Goal: Task Accomplishment & Management: Manage account settings

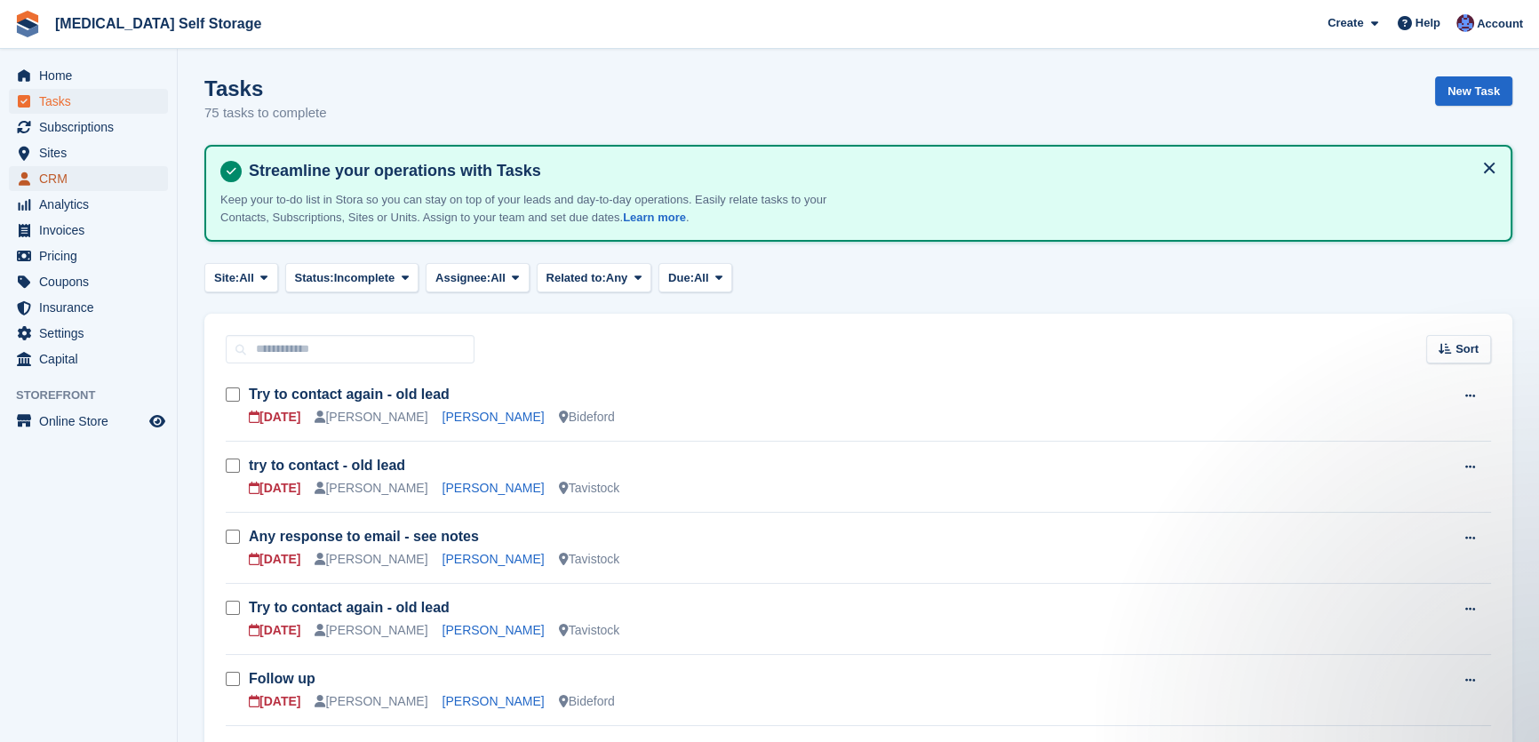
click at [62, 178] on span "CRM" at bounding box center [92, 178] width 107 height 25
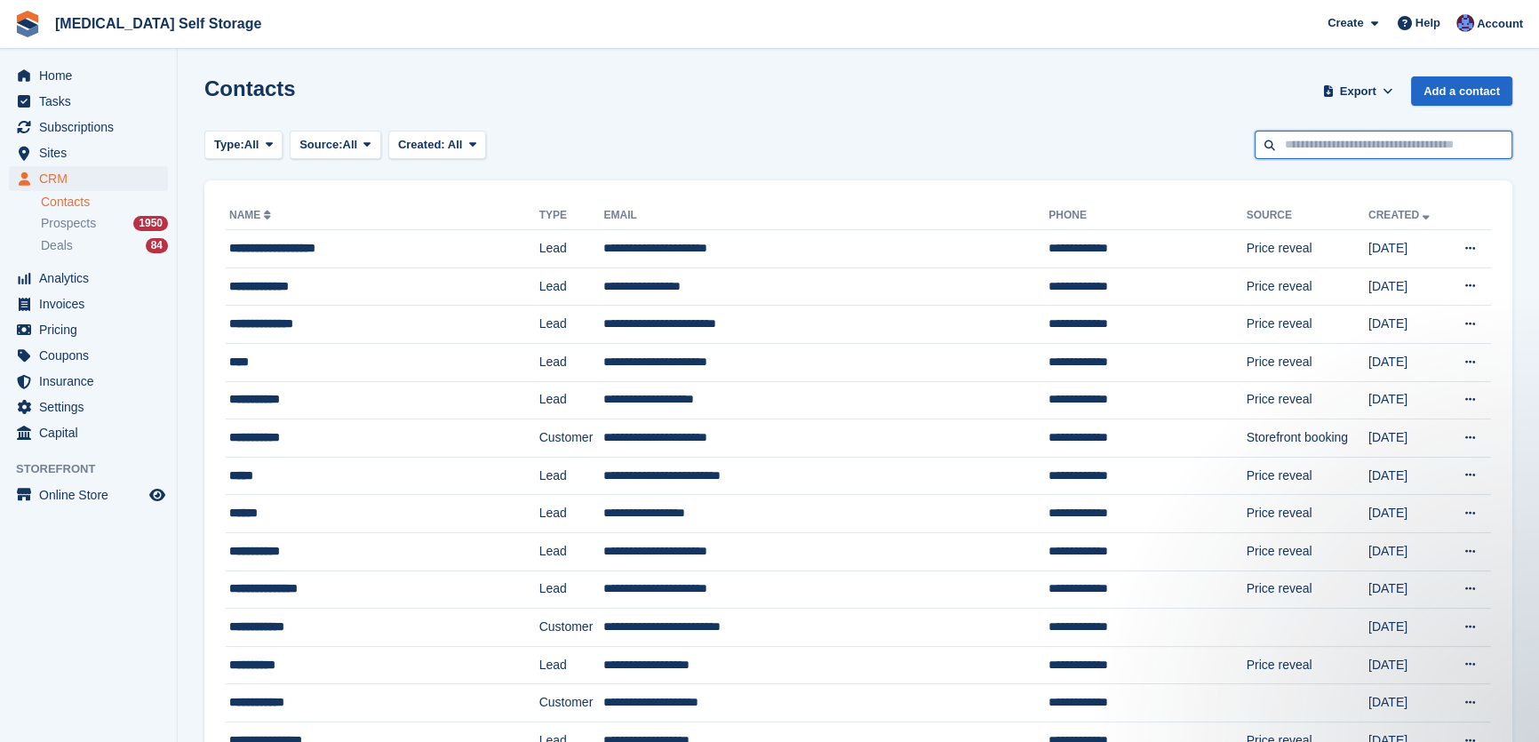
click at [1398, 139] on input "text" at bounding box center [1384, 145] width 258 height 29
type input "********"
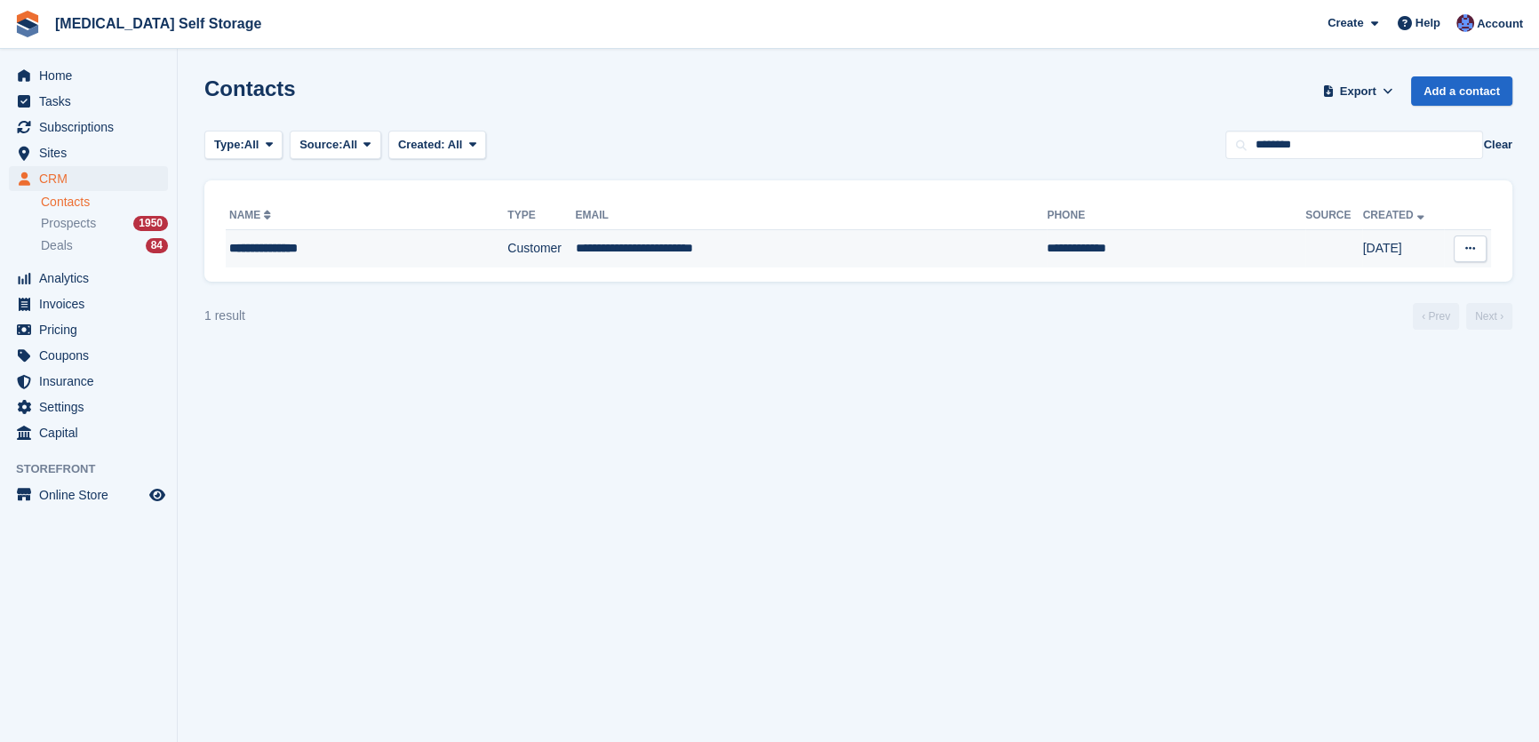
click at [576, 262] on td "**********" at bounding box center [812, 248] width 472 height 37
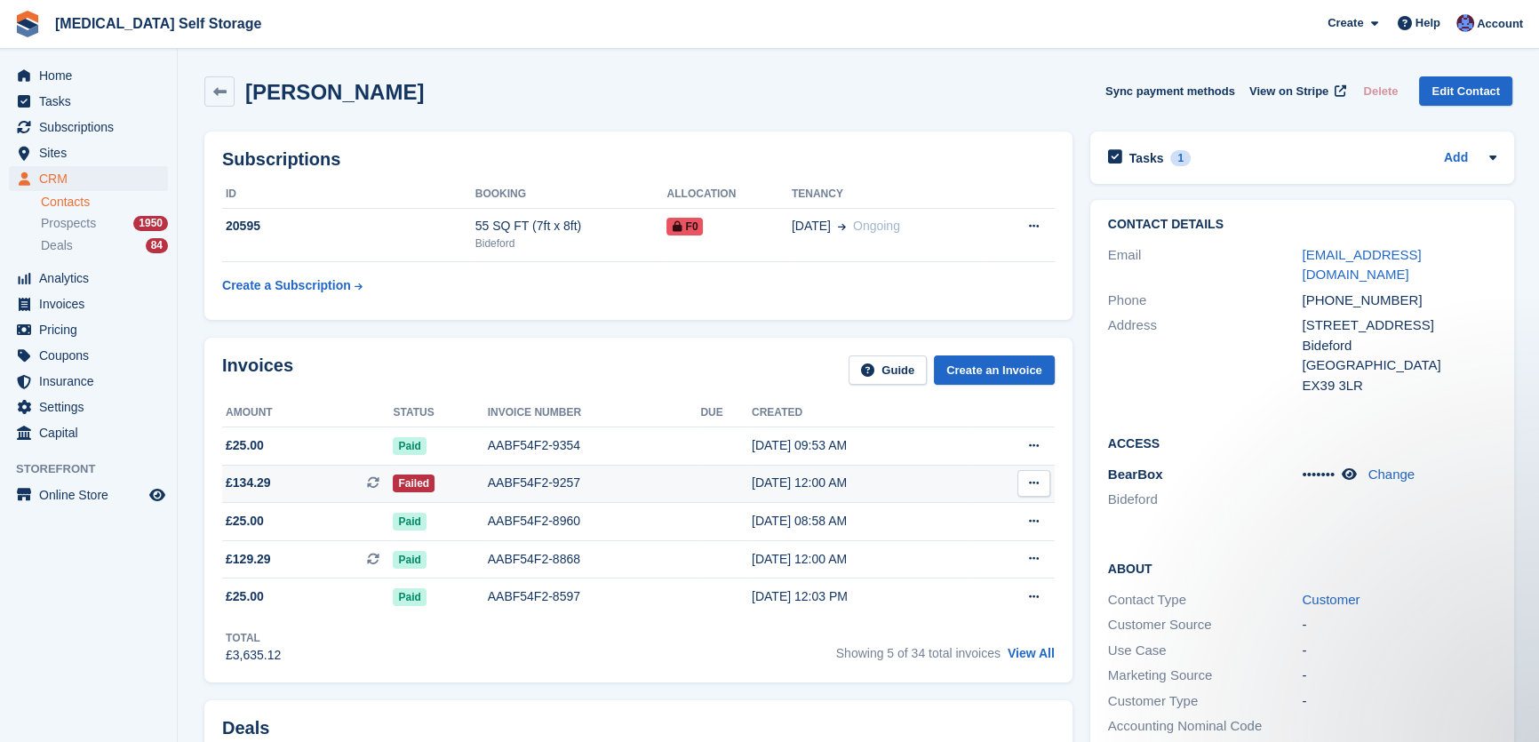
click at [653, 475] on div "AABF54F2-9257" at bounding box center [594, 483] width 213 height 19
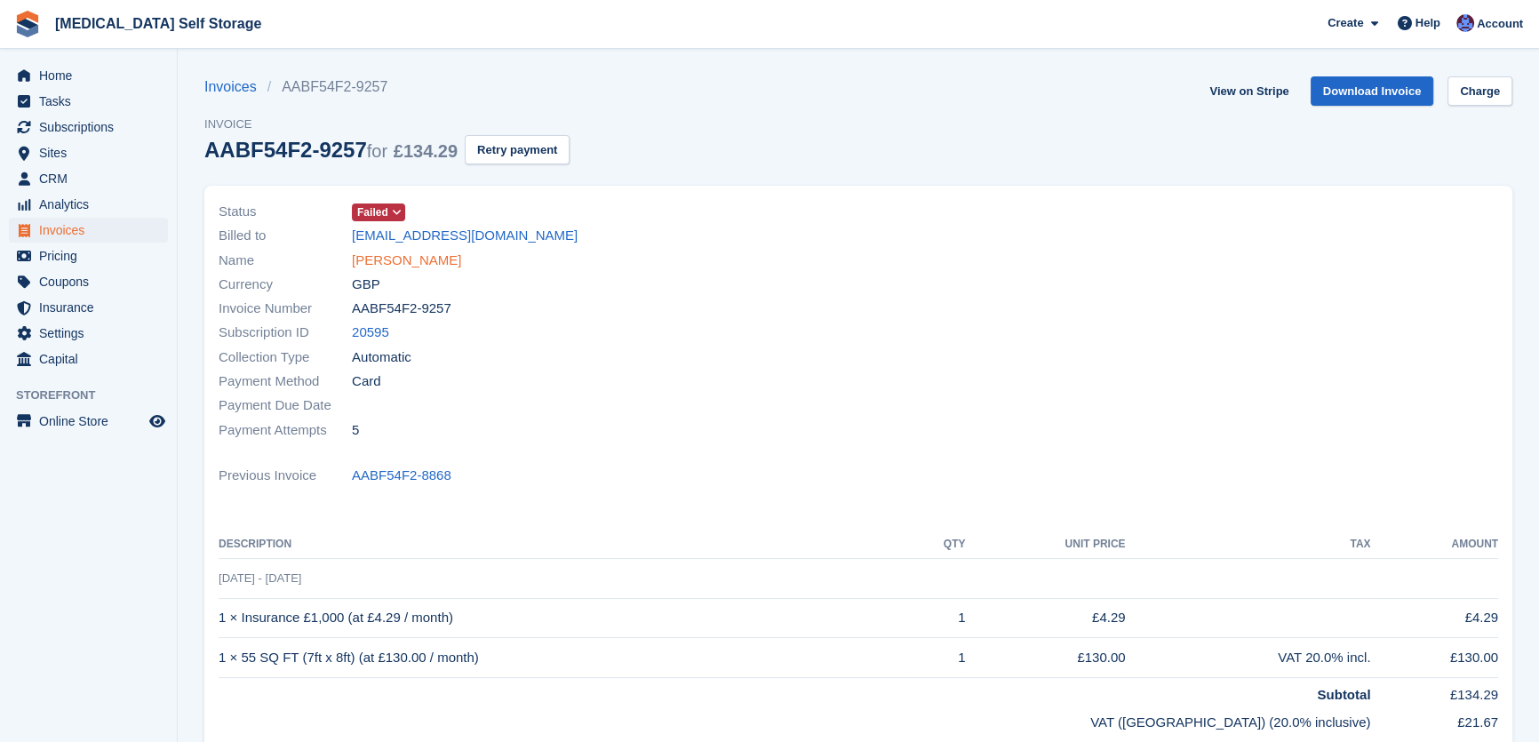
click at [419, 268] on link "Travis Whiteman" at bounding box center [406, 261] width 109 height 20
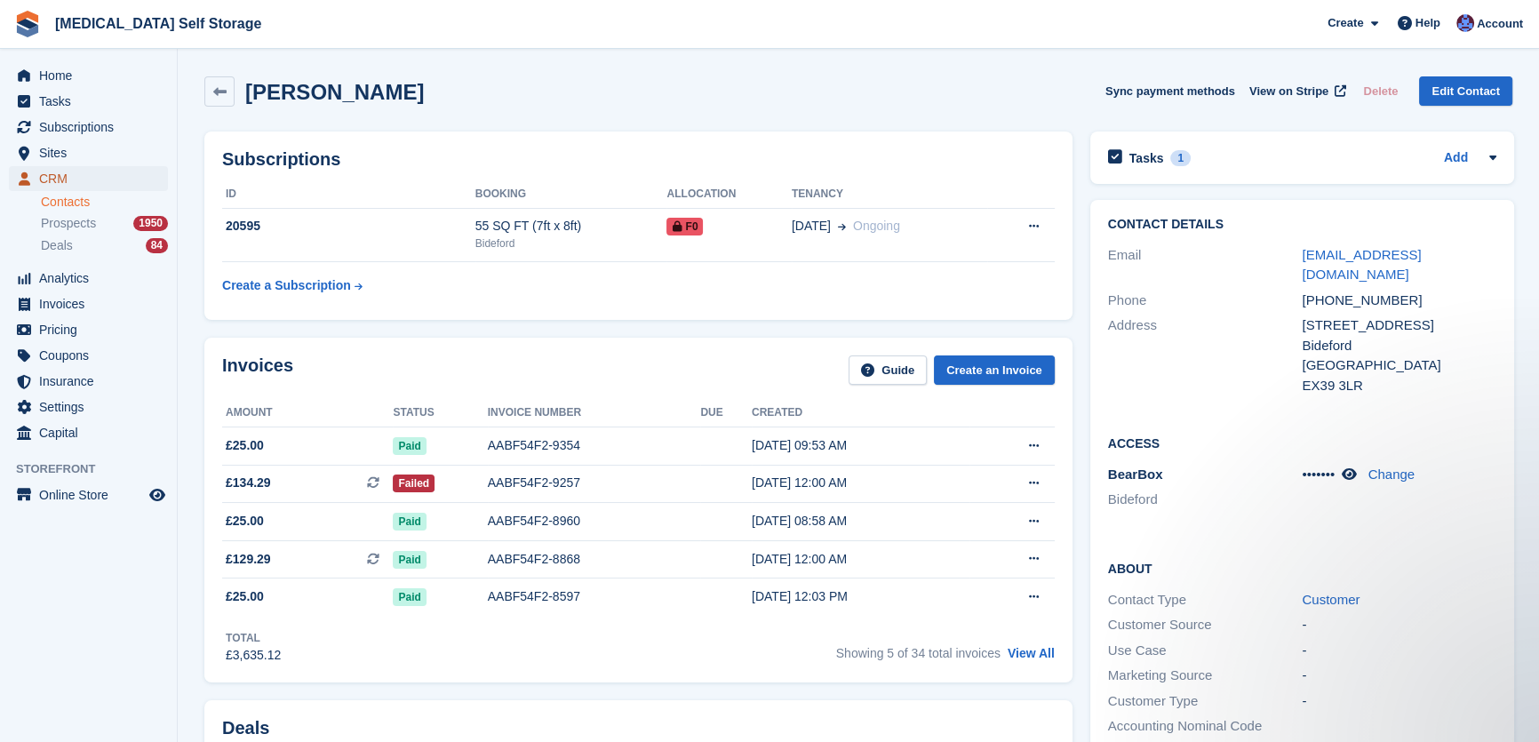
click at [56, 173] on span "CRM" at bounding box center [92, 178] width 107 height 25
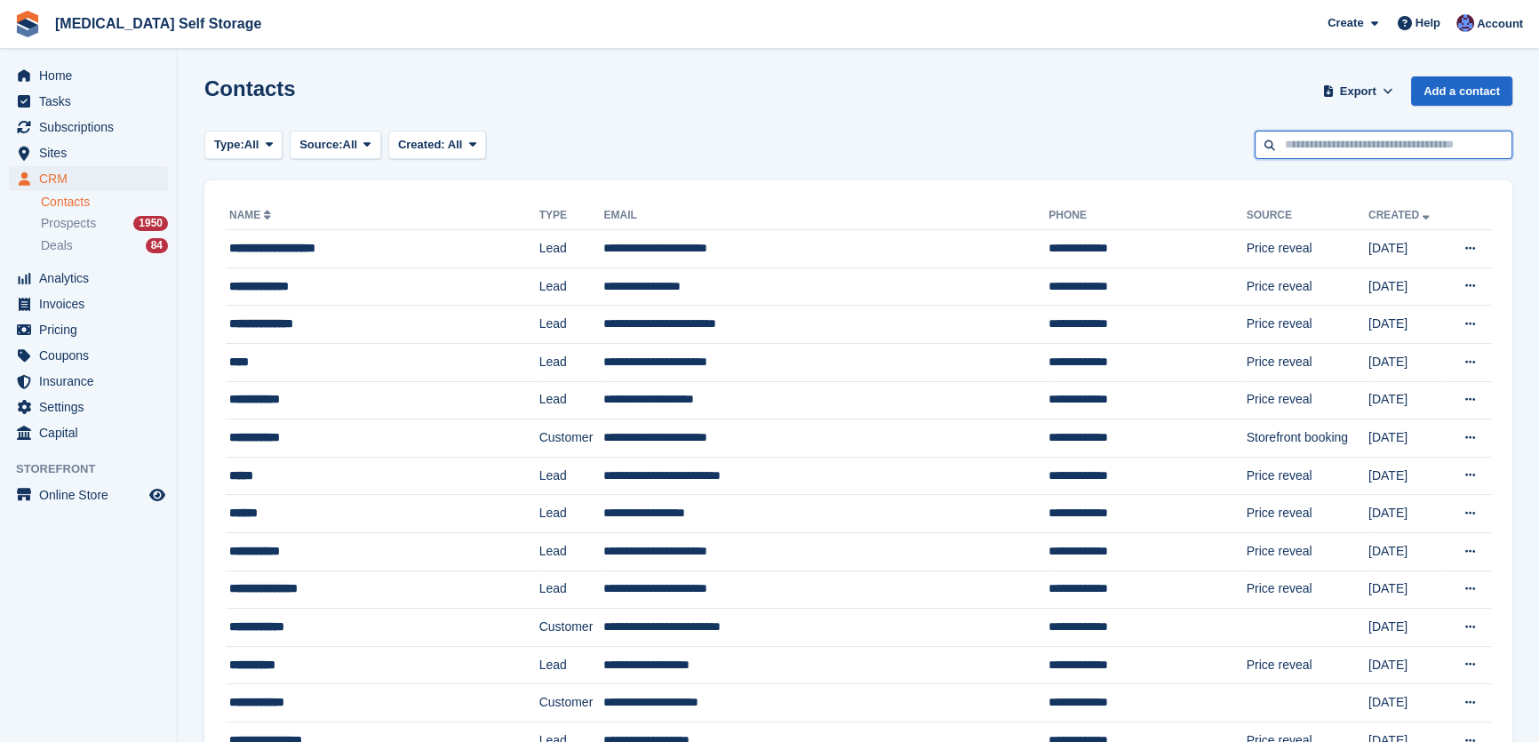
drag, startPoint x: 1410, startPoint y: 139, endPoint x: 1409, endPoint y: 149, distance: 10.8
click at [1409, 149] on input "text" at bounding box center [1384, 145] width 258 height 29
type input "******"
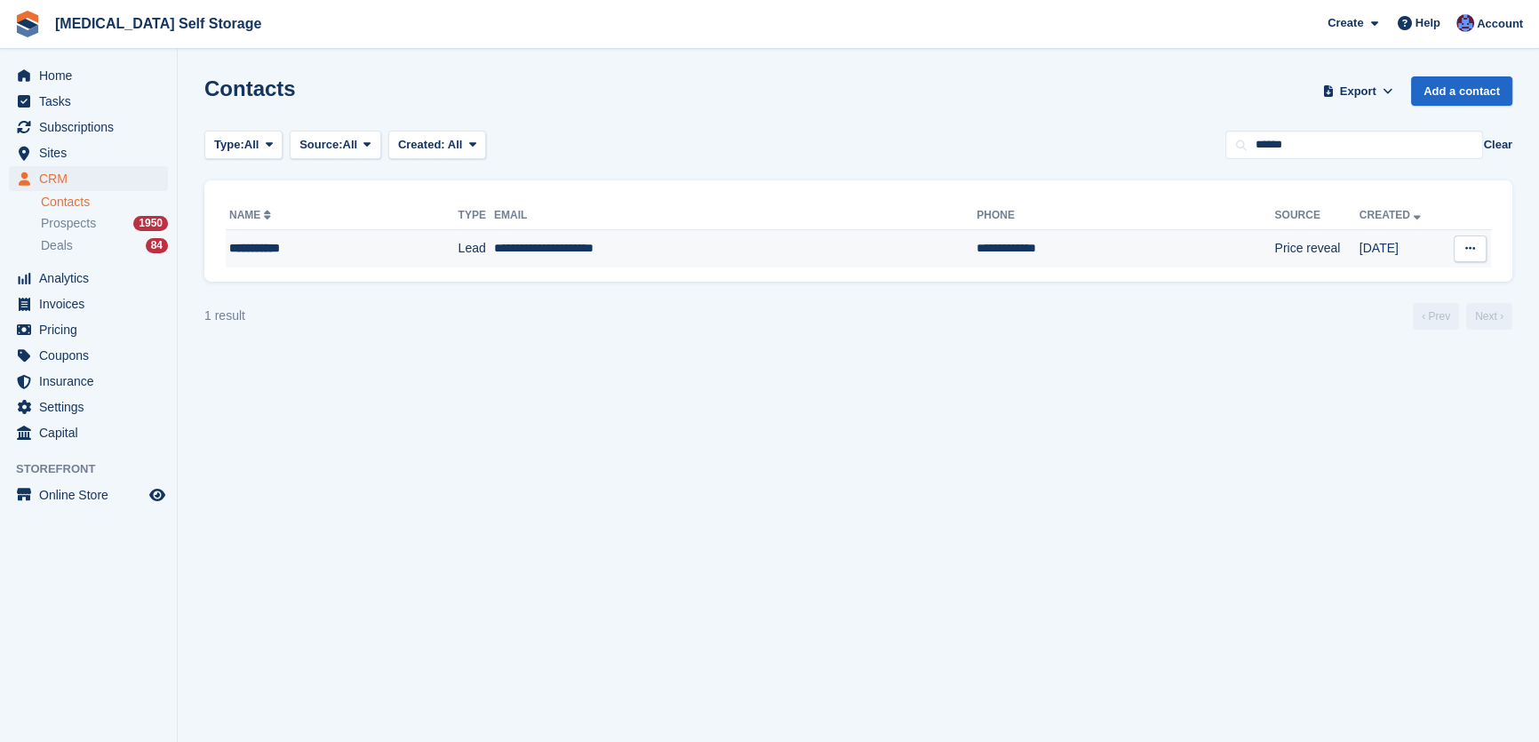
click at [494, 254] on td "**********" at bounding box center [735, 248] width 483 height 37
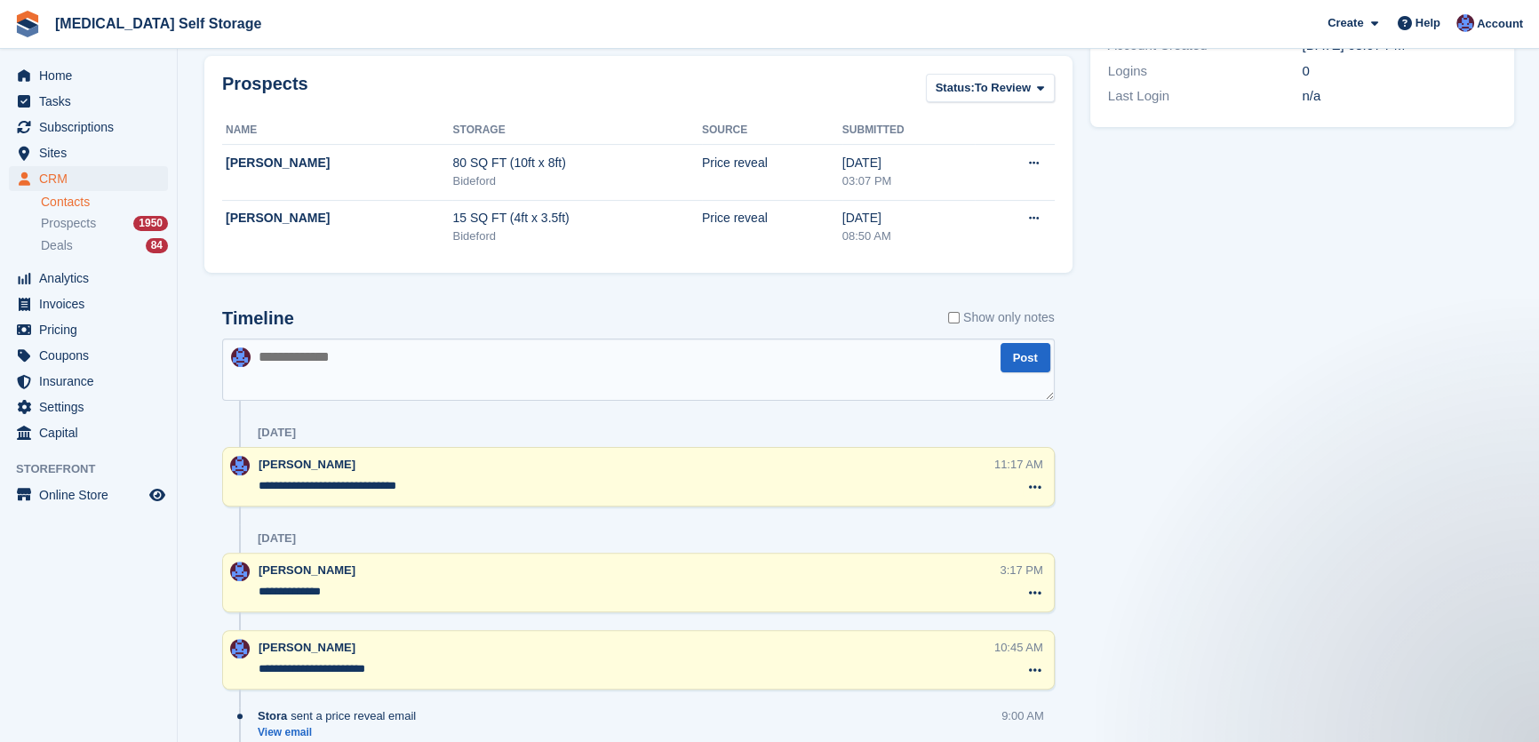
scroll to position [727, 0]
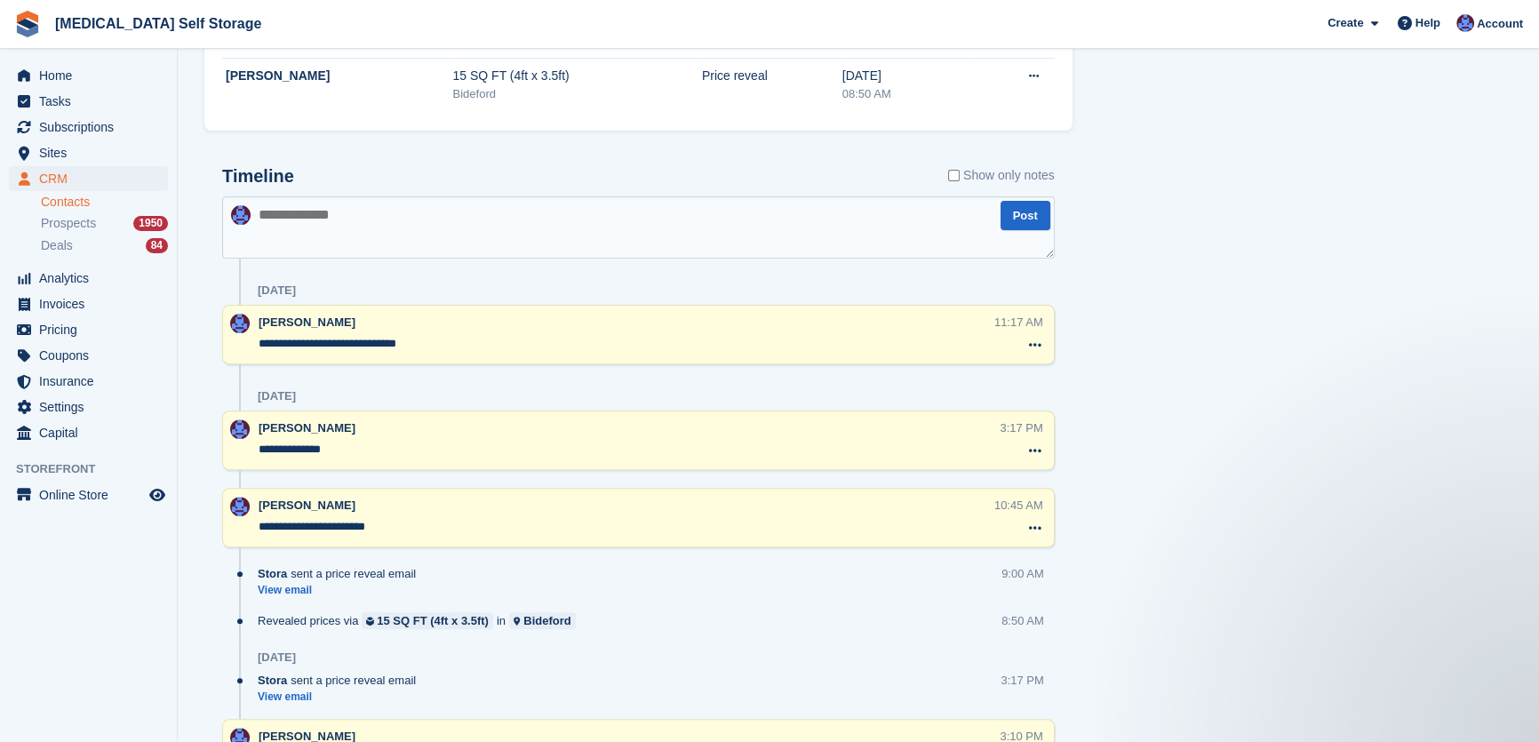
click at [388, 212] on textarea at bounding box center [638, 227] width 833 height 62
type textarea "**********"
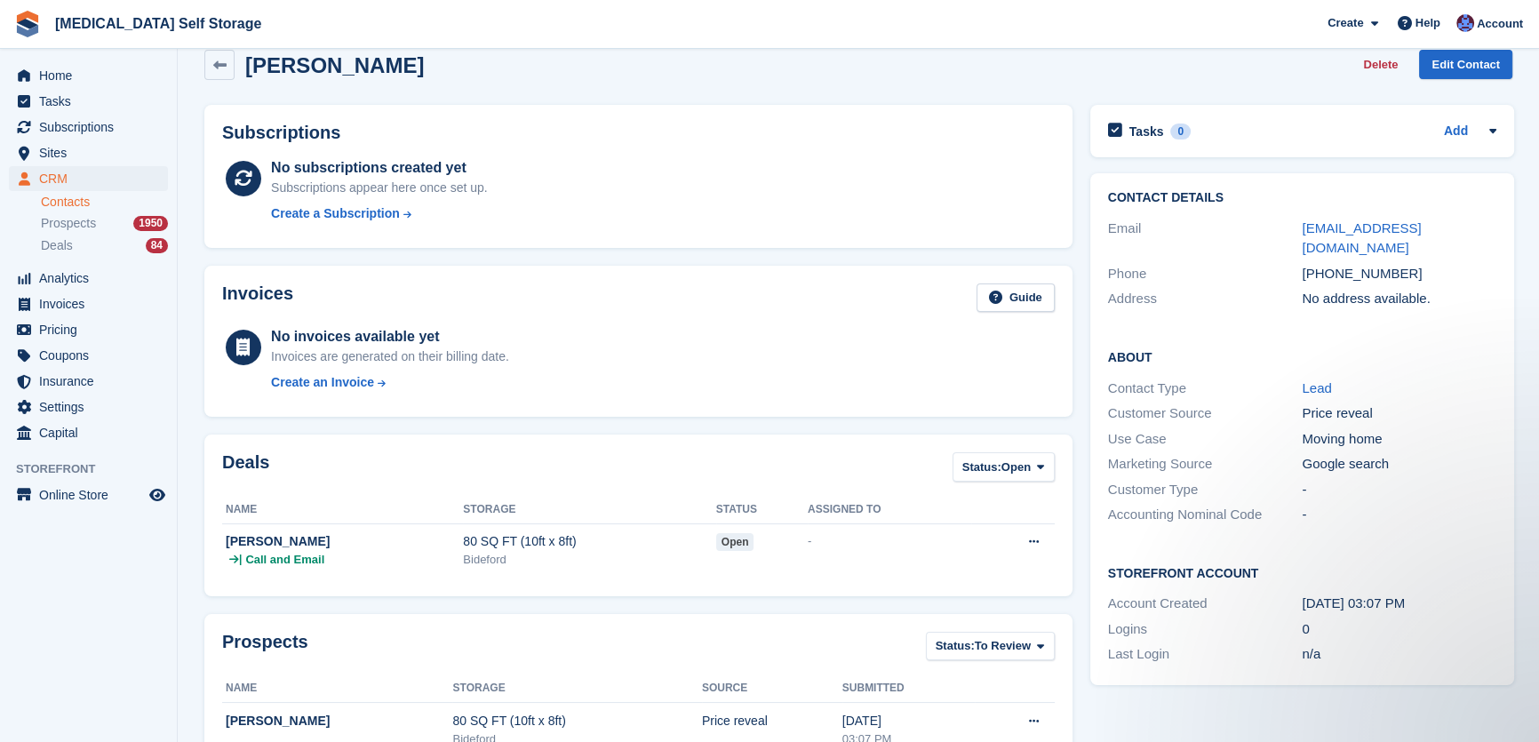
scroll to position [0, 0]
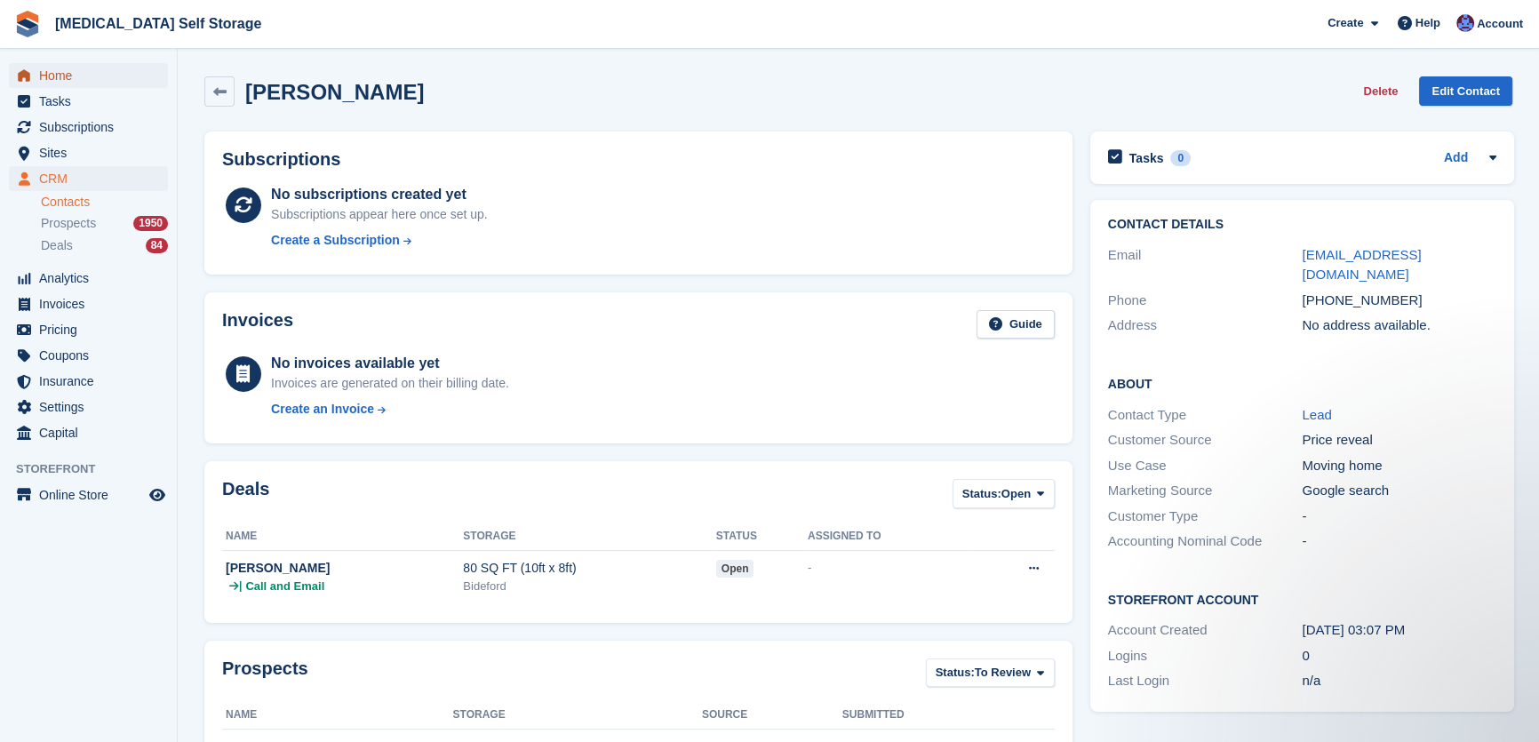
click at [68, 76] on span "Home" at bounding box center [92, 75] width 107 height 25
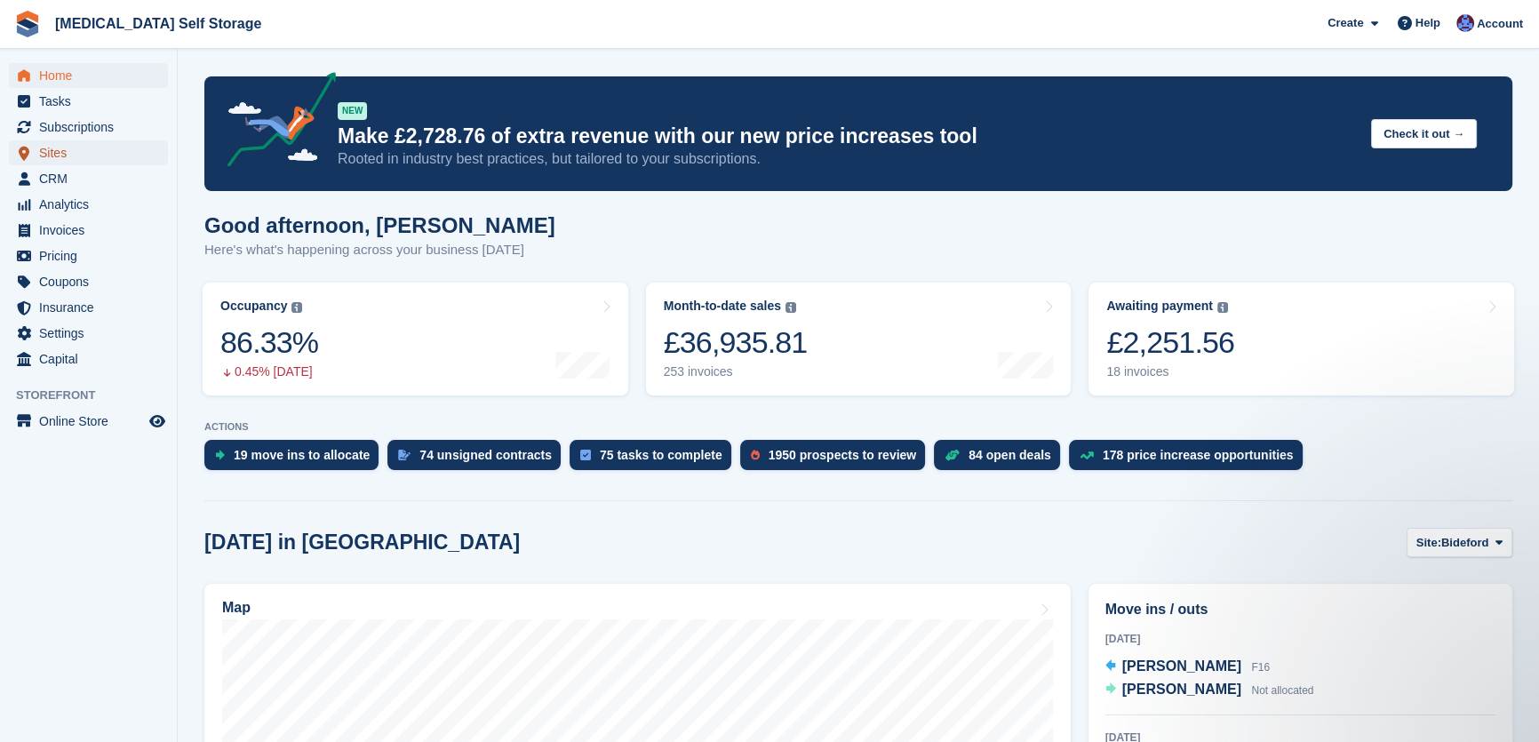
click at [45, 152] on span "Sites" at bounding box center [92, 152] width 107 height 25
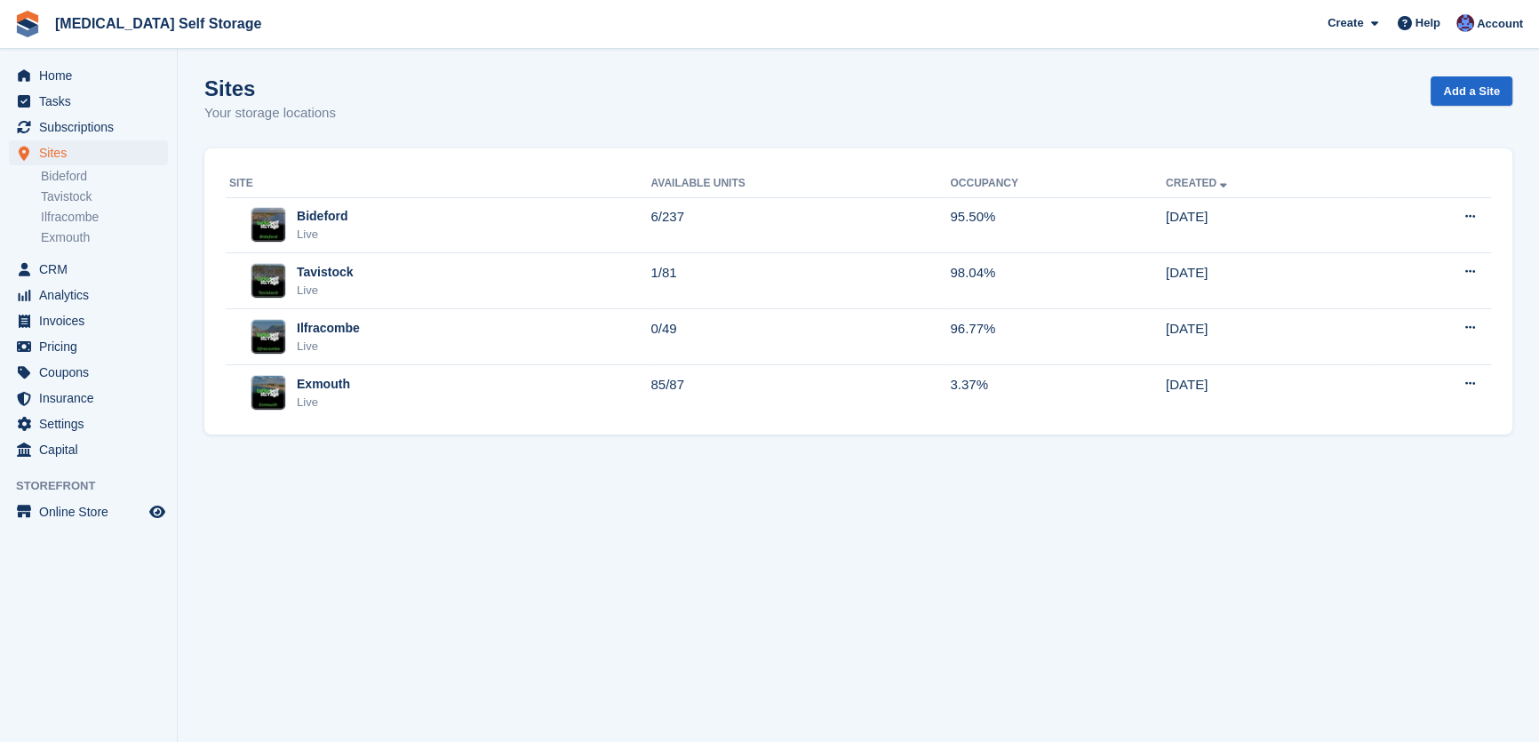
click at [79, 175] on link "Bideford" at bounding box center [104, 176] width 127 height 17
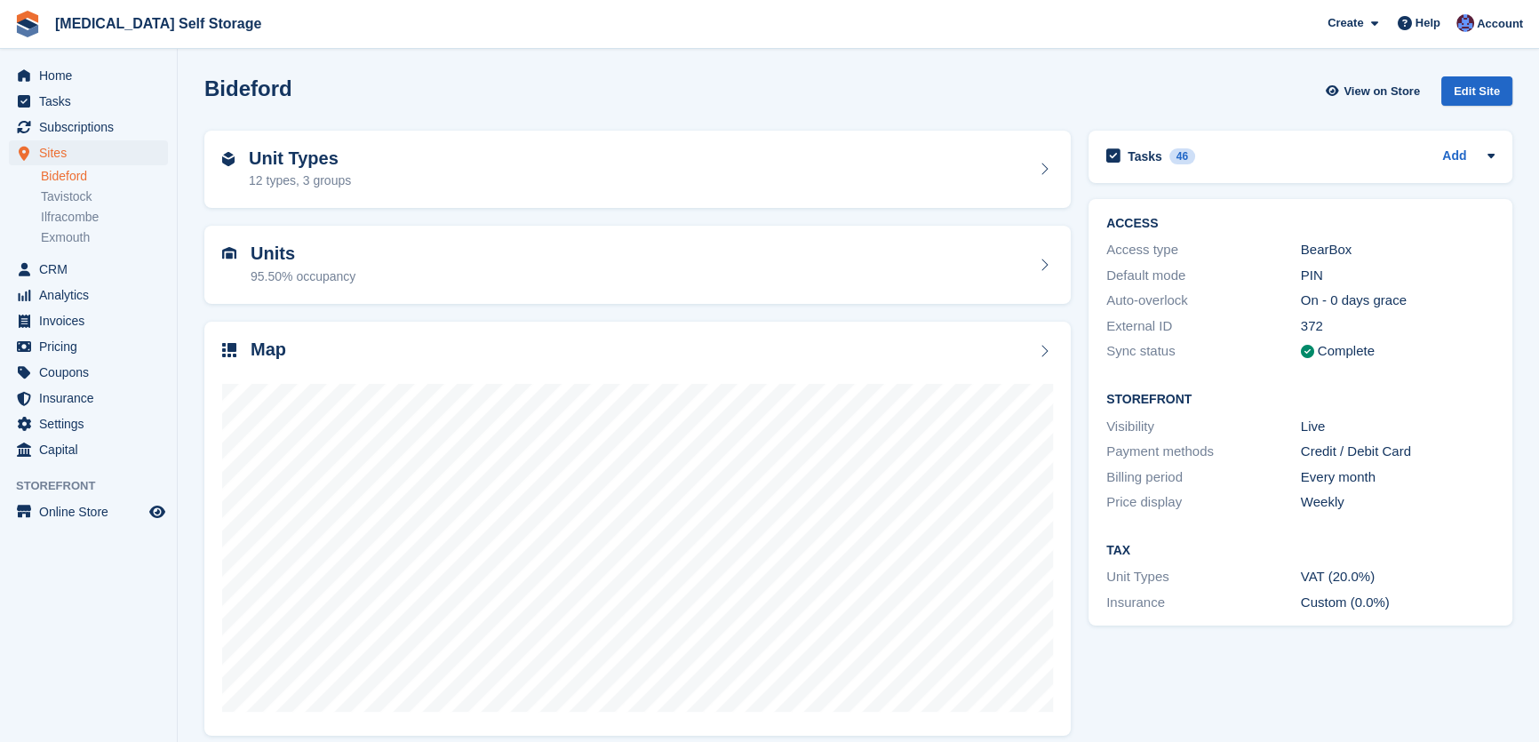
click at [462, 175] on div "Unit Types 12 types, 3 groups" at bounding box center [637, 169] width 831 height 43
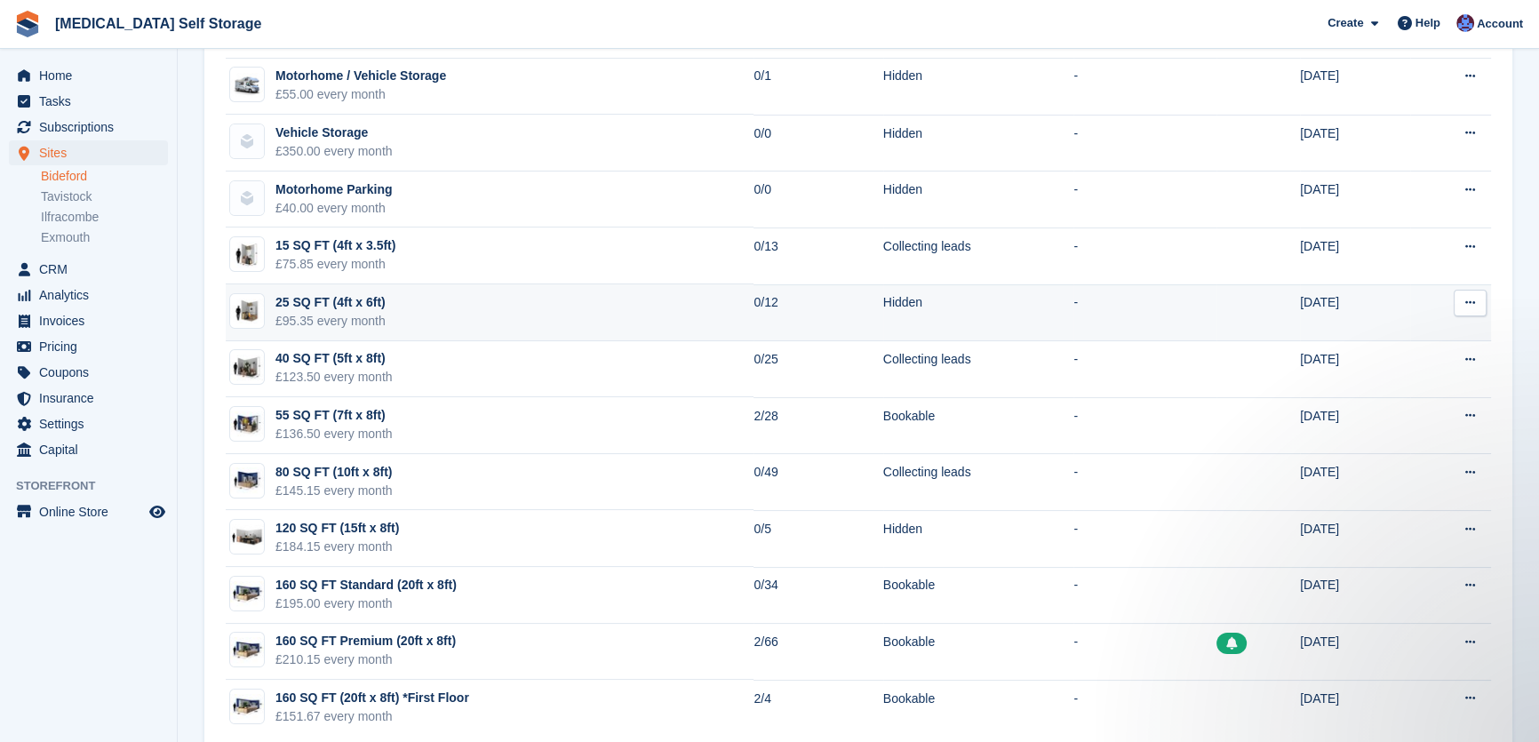
scroll to position [275, 0]
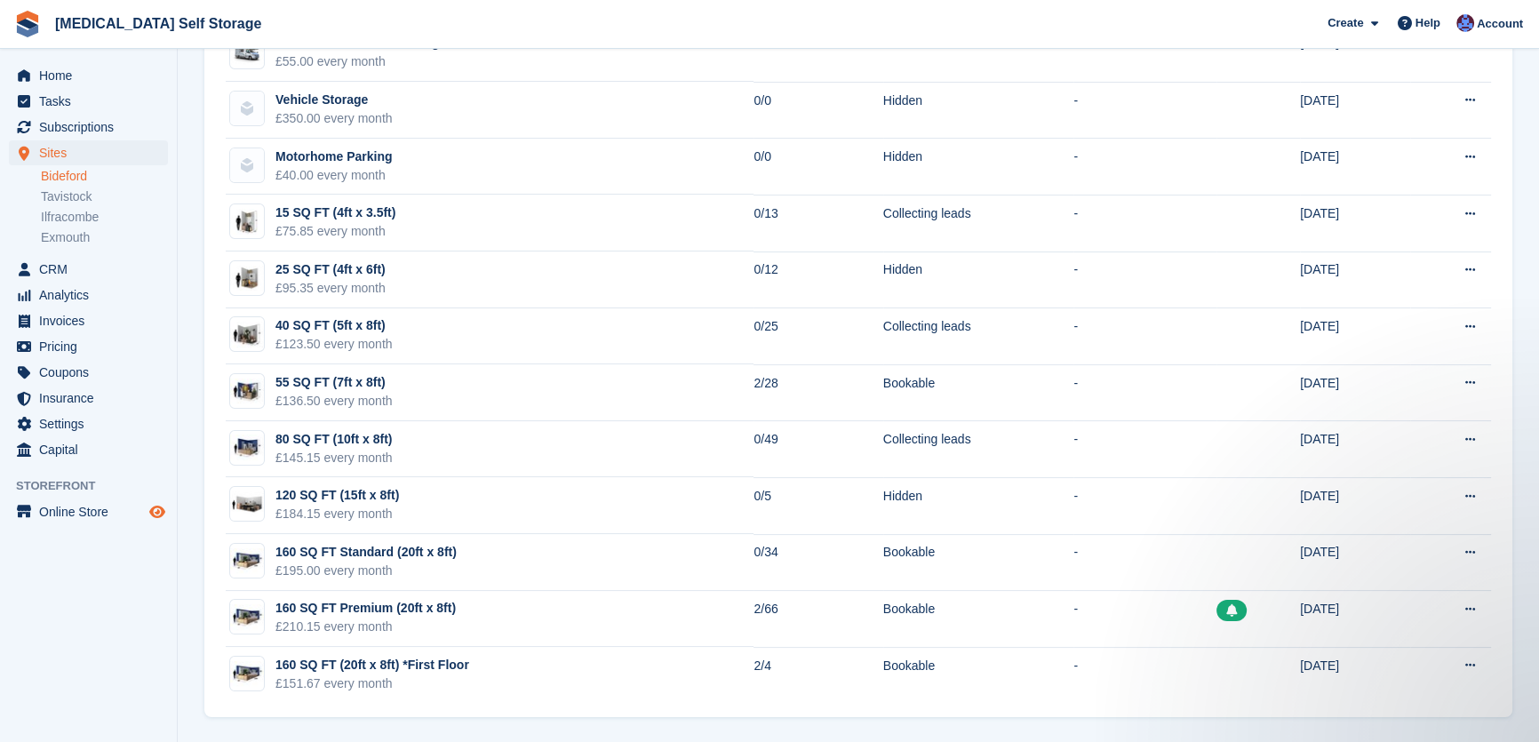
click at [162, 509] on icon "Preview store" at bounding box center [157, 512] width 16 height 14
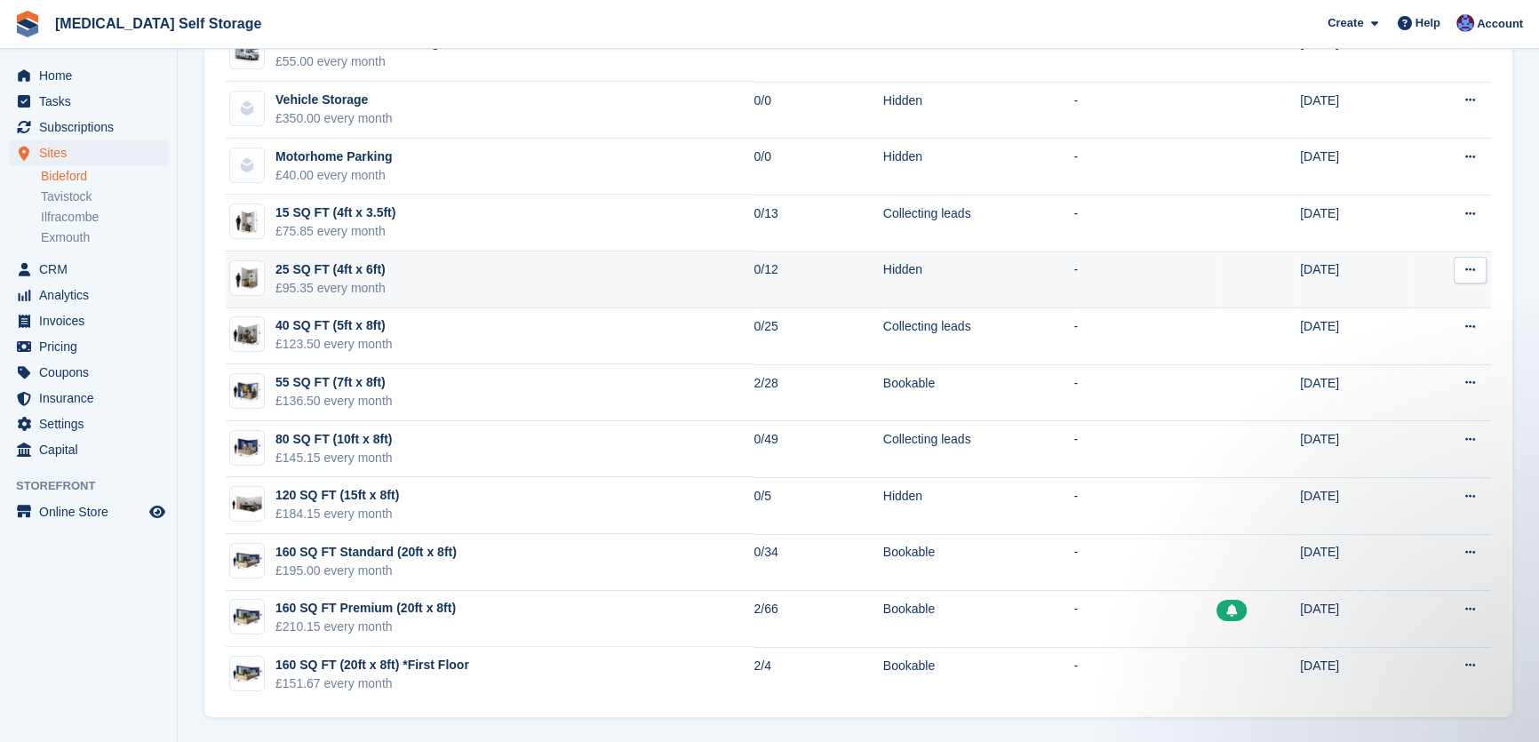
scroll to position [0, 0]
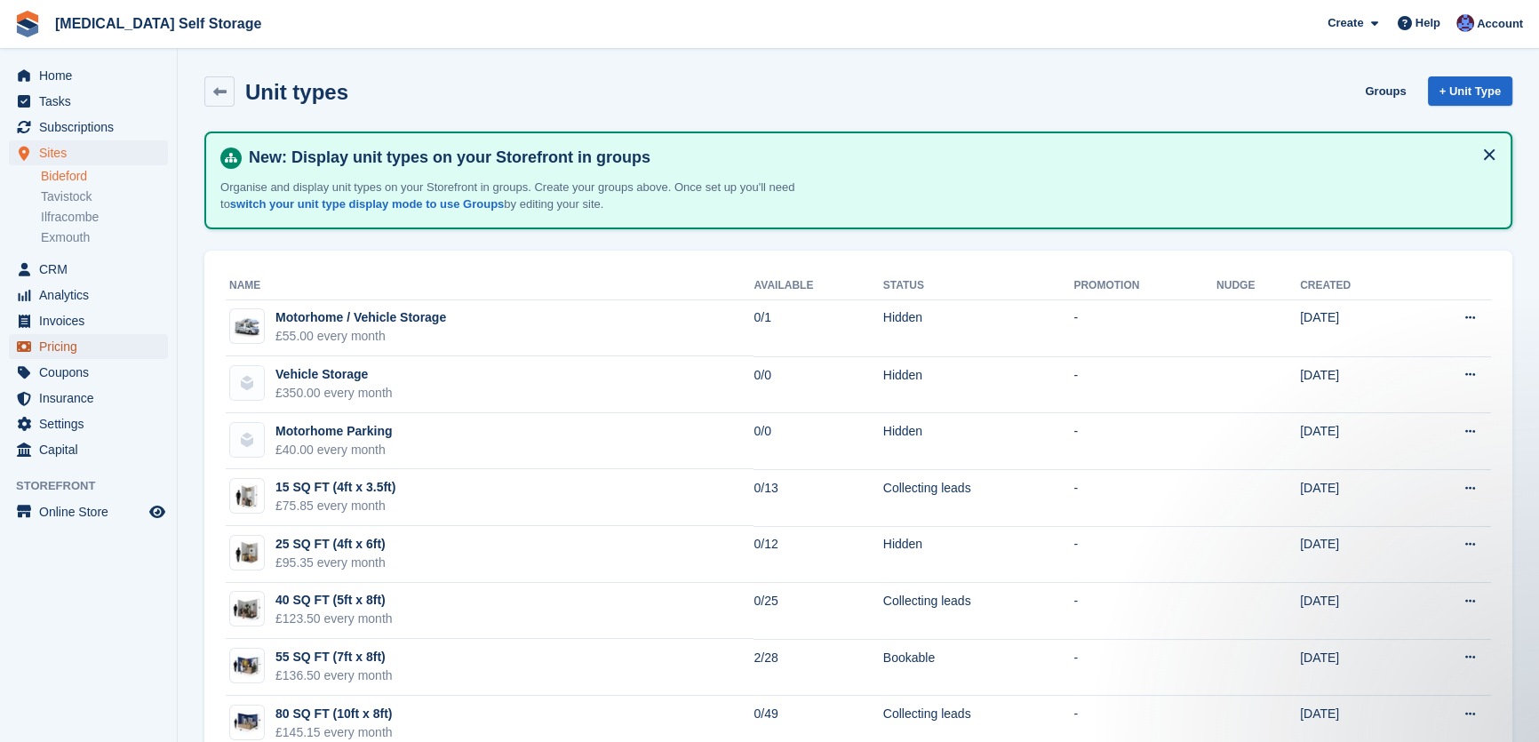
click at [67, 345] on span "Pricing" at bounding box center [92, 346] width 107 height 25
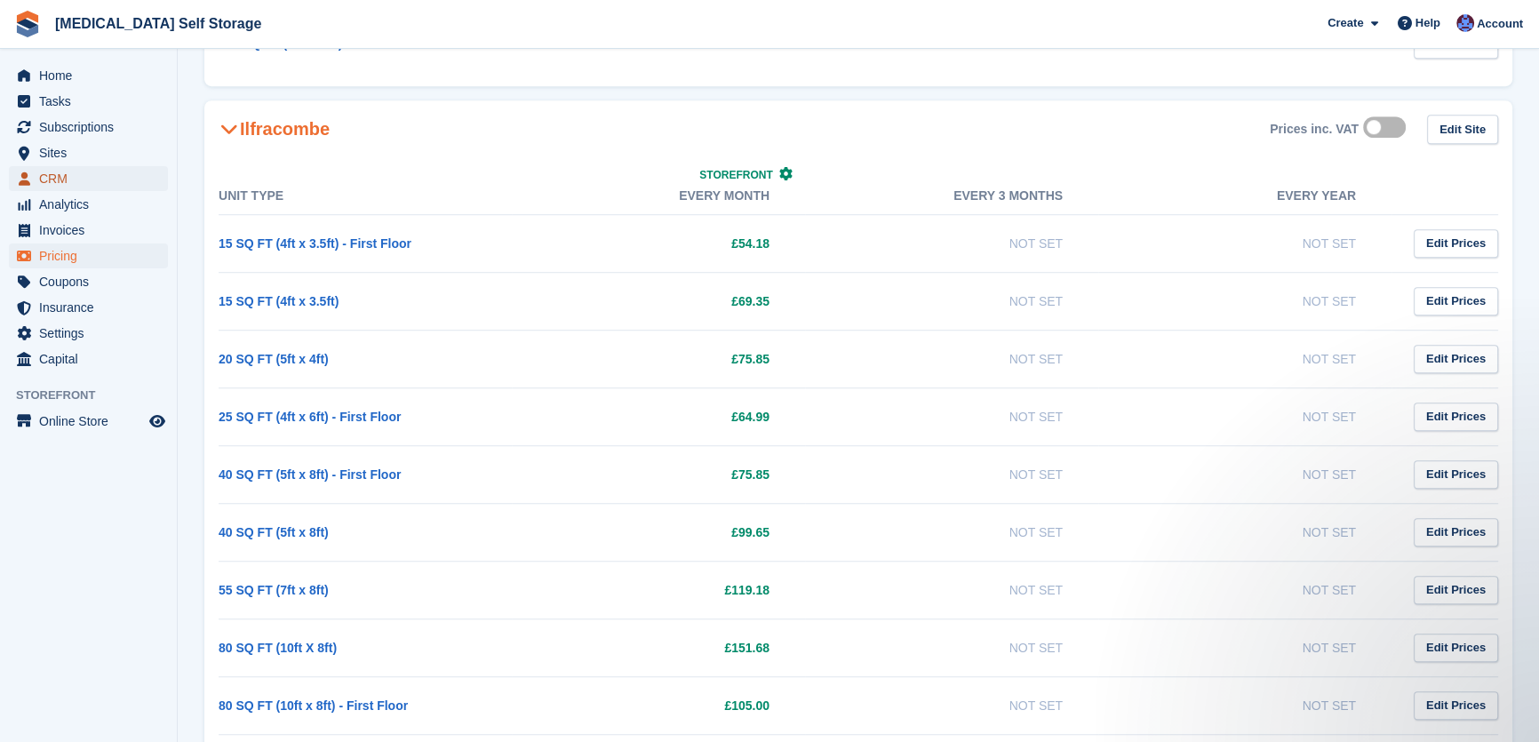
click at [74, 176] on span "CRM" at bounding box center [92, 178] width 107 height 25
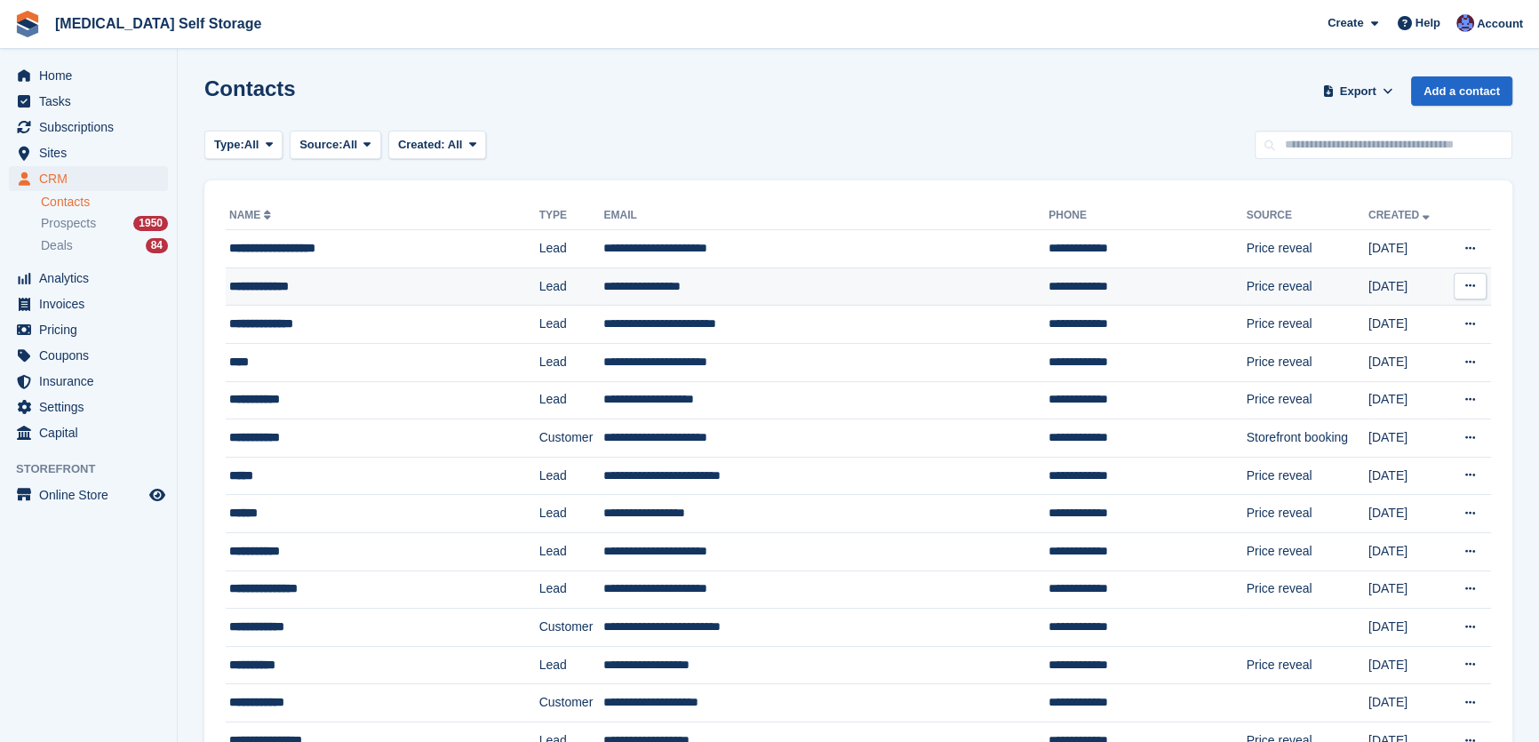
click at [648, 284] on td "**********" at bounding box center [825, 287] width 445 height 38
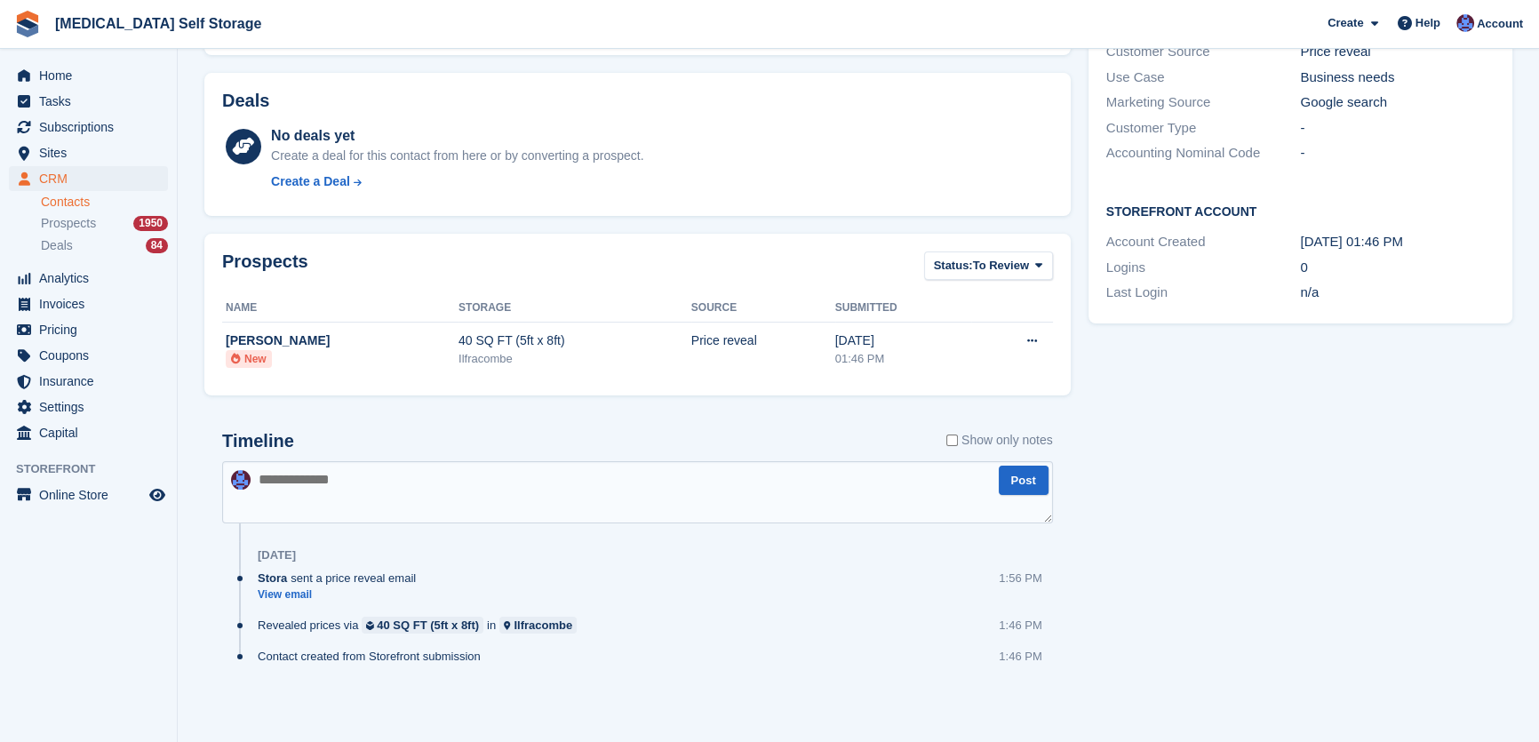
scroll to position [388, 0]
click at [395, 504] on textarea at bounding box center [637, 492] width 831 height 62
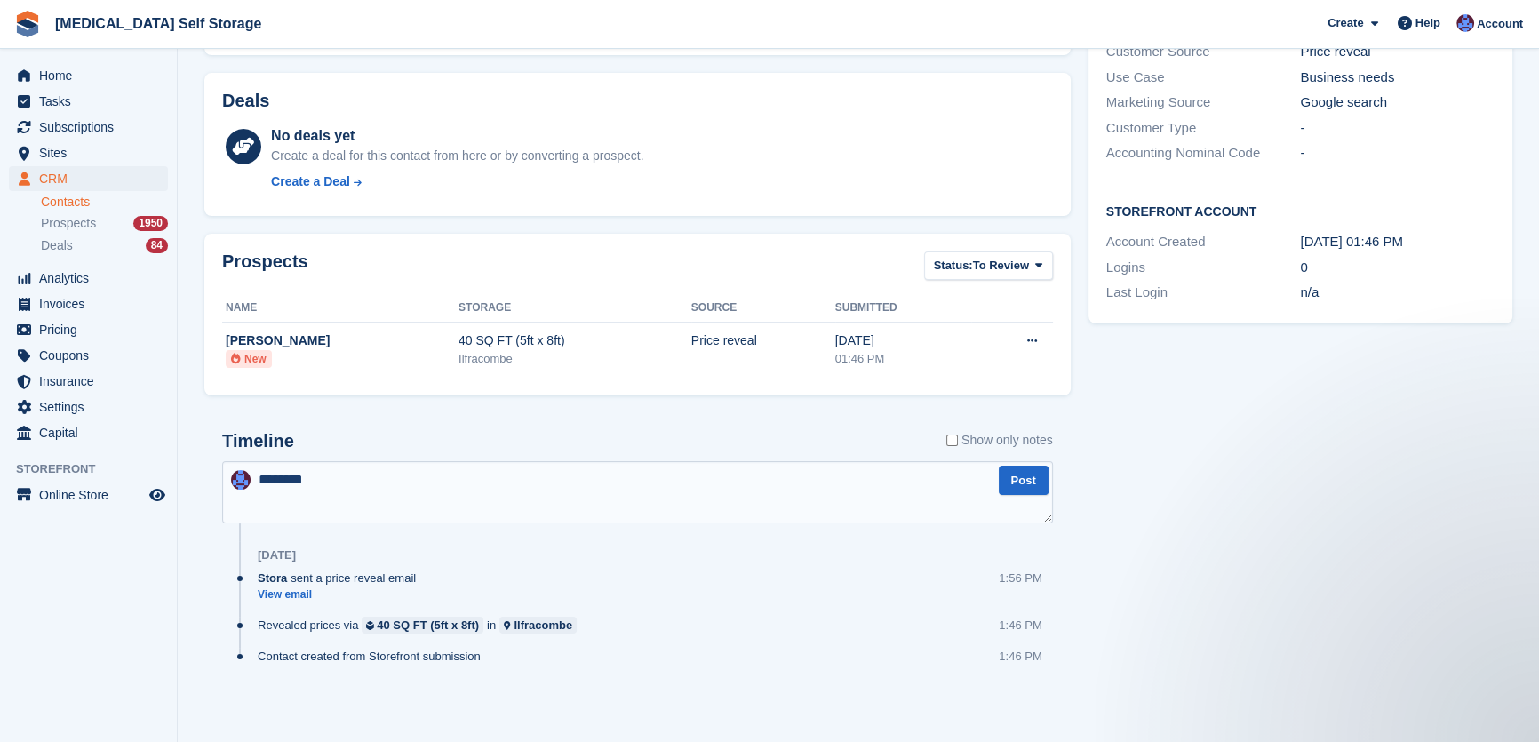
scroll to position [0, 0]
type textarea "**********"
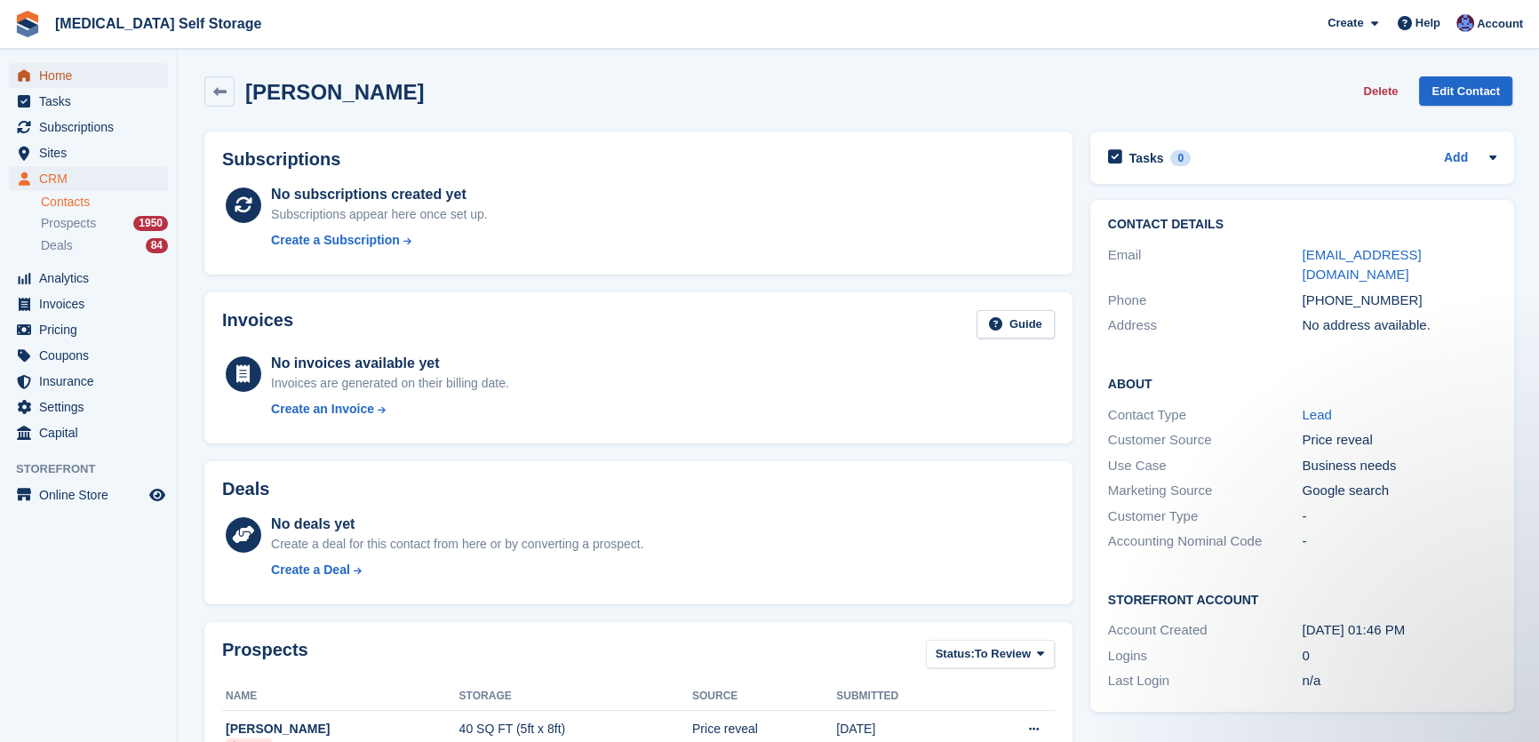
click at [61, 70] on span "Home" at bounding box center [92, 75] width 107 height 25
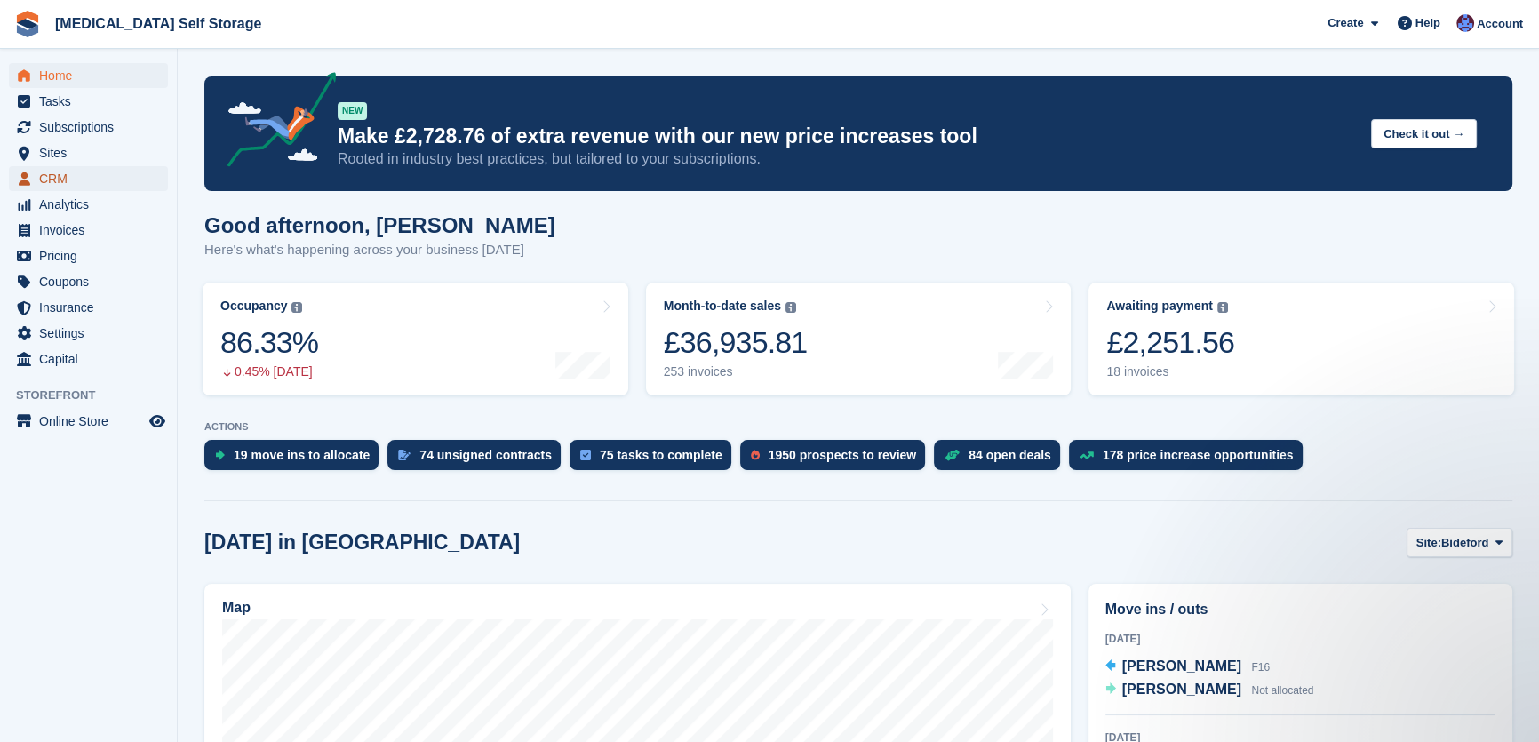
click at [70, 177] on span "CRM" at bounding box center [92, 178] width 107 height 25
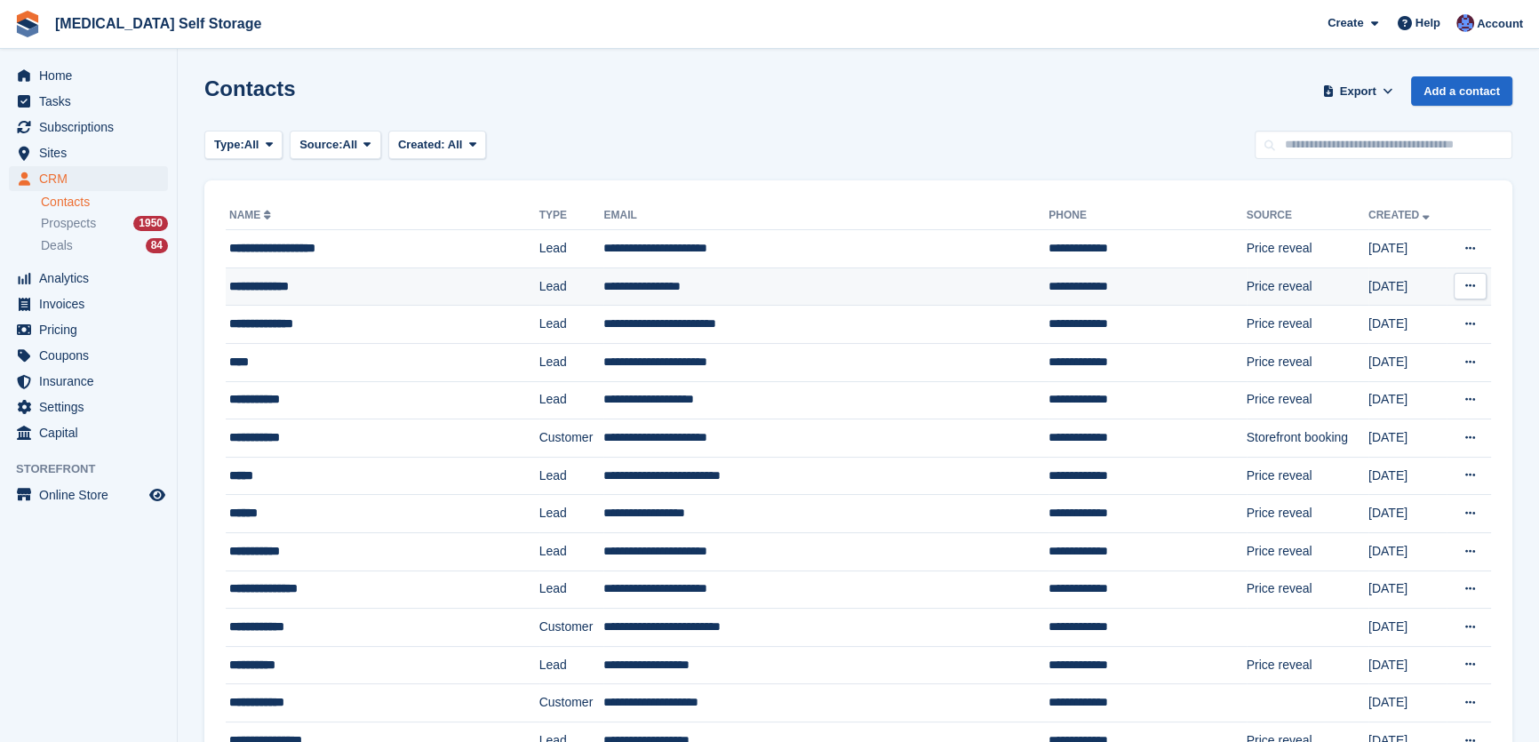
click at [626, 282] on td "**********" at bounding box center [825, 287] width 445 height 38
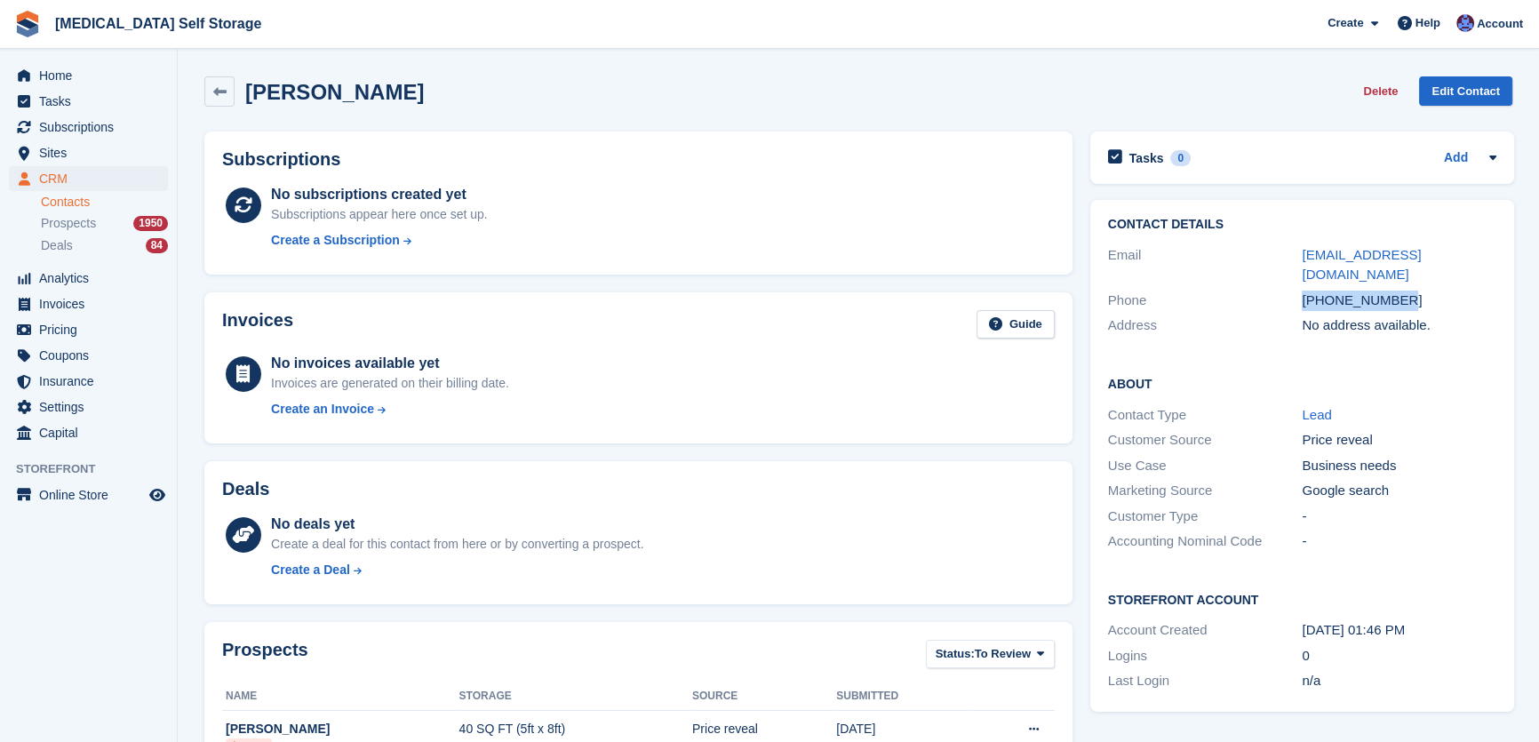
drag, startPoint x: 1408, startPoint y: 283, endPoint x: 1265, endPoint y: 284, distance: 143.1
click at [1265, 288] on div "Phone [PHONE_NUMBER]" at bounding box center [1302, 301] width 388 height 26
copy div "[PHONE_NUMBER]"
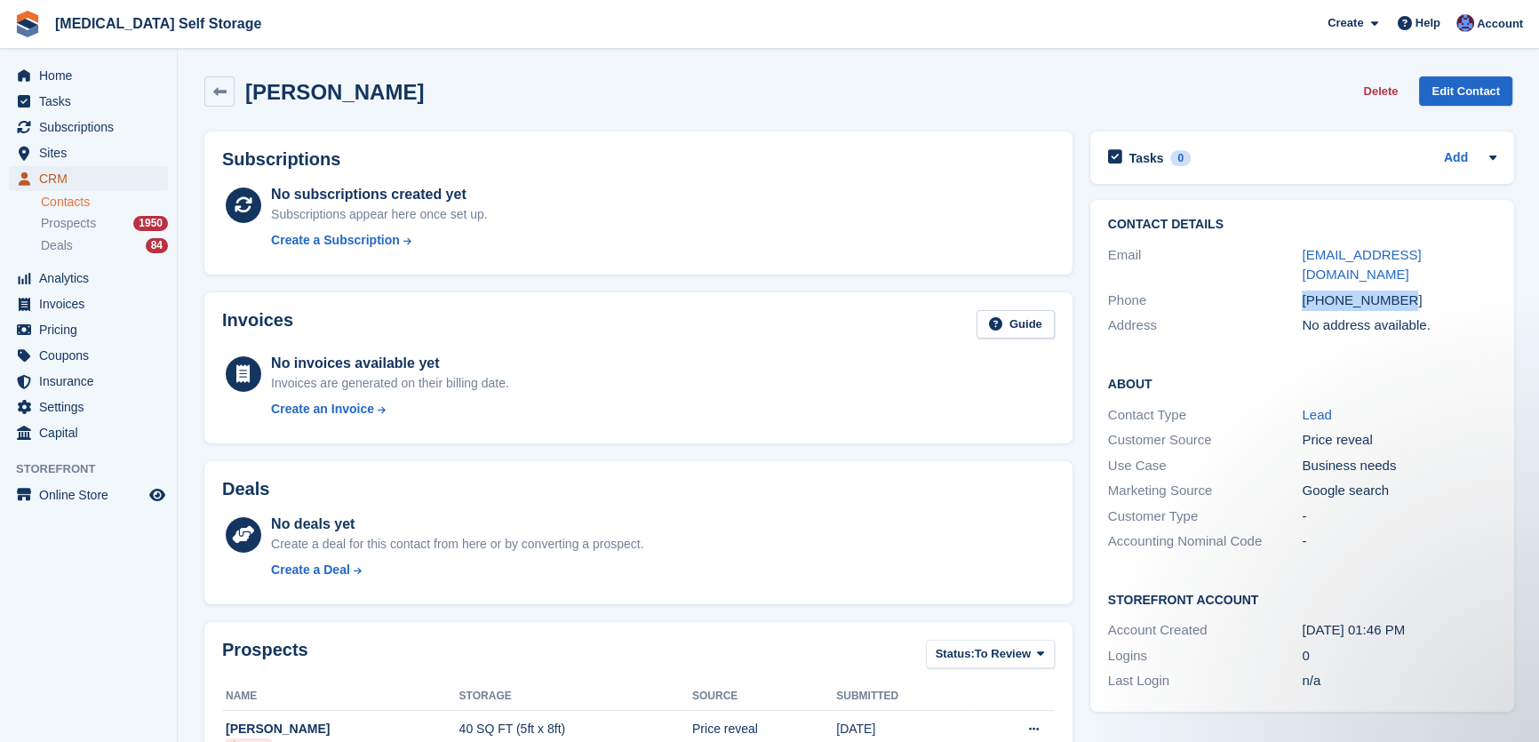
click at [63, 180] on span "CRM" at bounding box center [92, 178] width 107 height 25
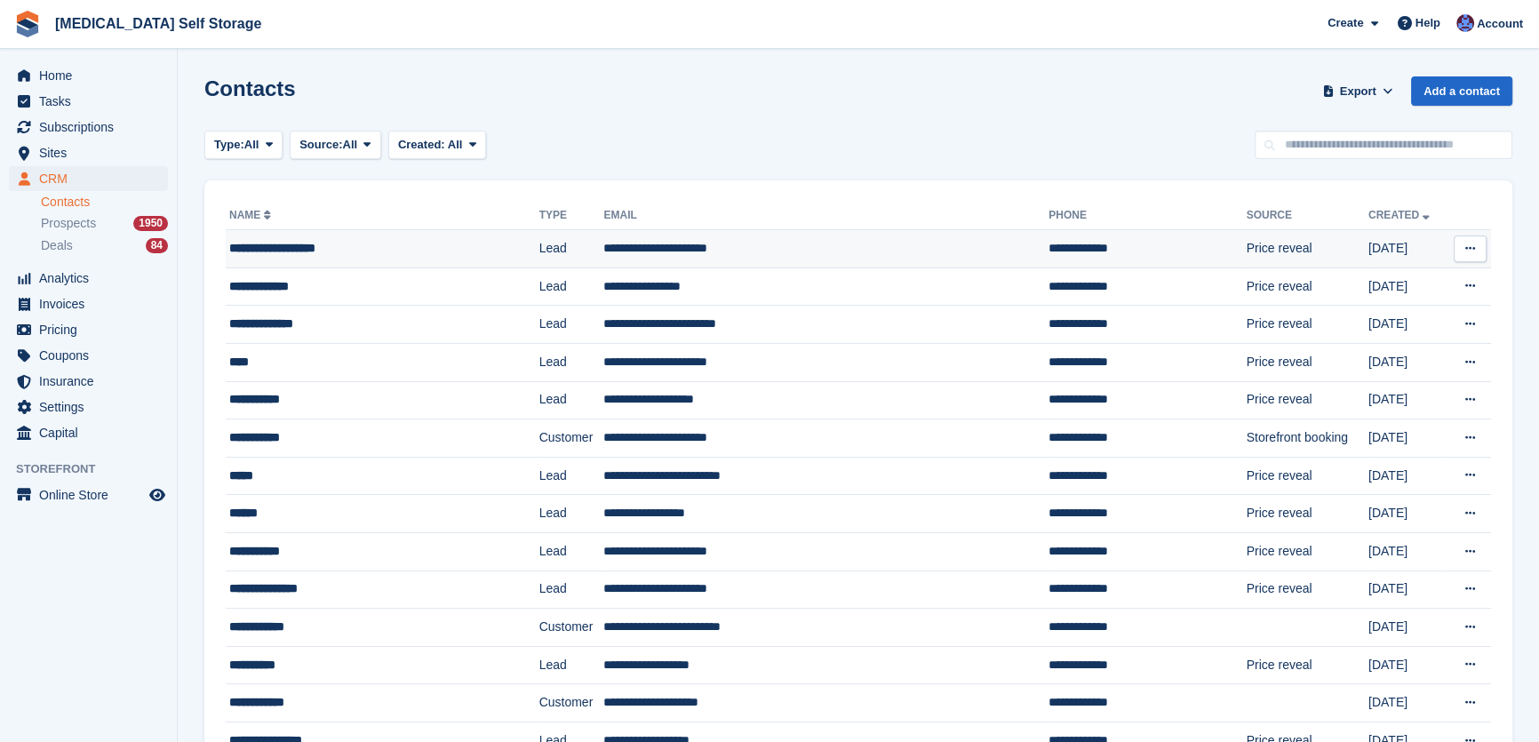
click at [603, 250] on td "**********" at bounding box center [825, 249] width 445 height 38
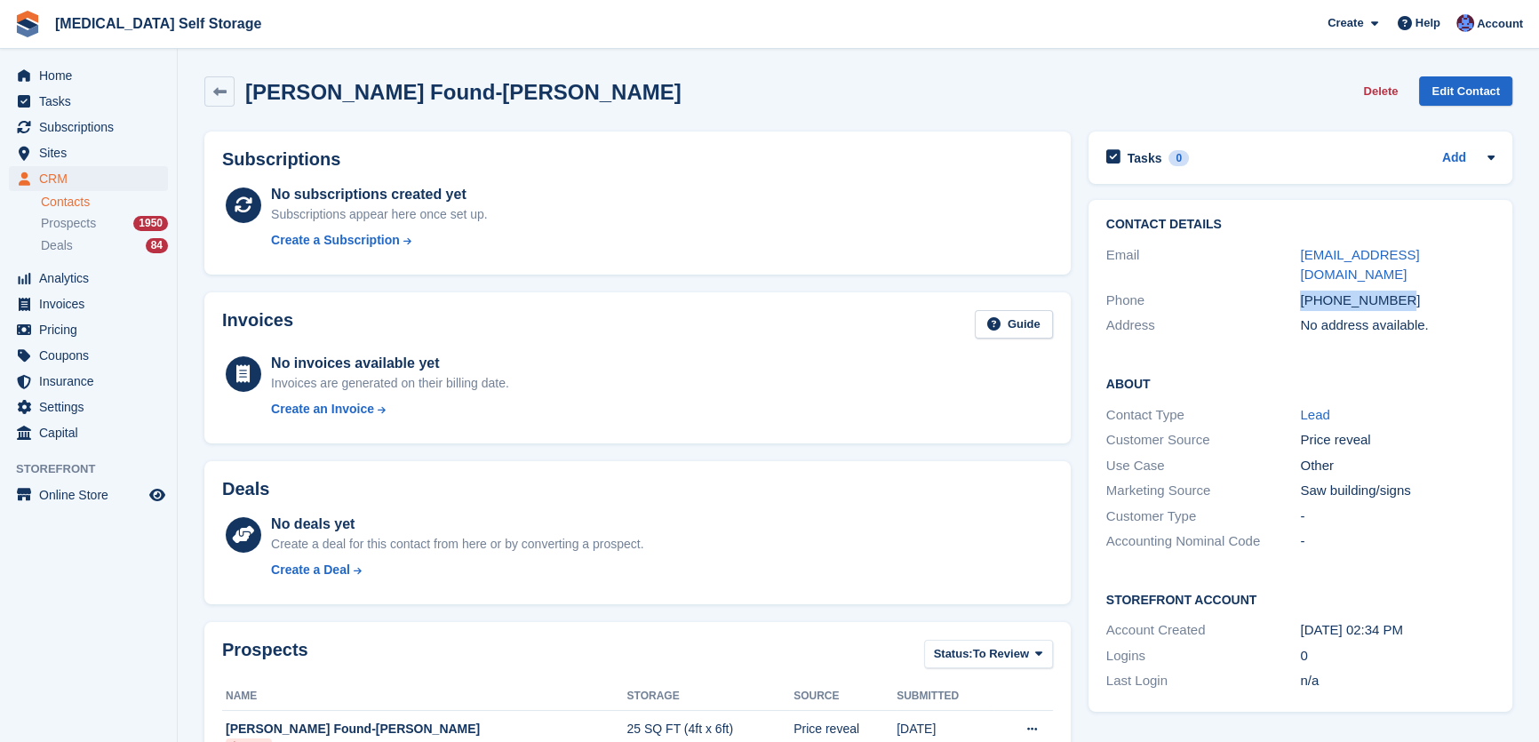
drag, startPoint x: 1413, startPoint y: 285, endPoint x: 1261, endPoint y: 278, distance: 152.1
click at [1261, 288] on div "Phone [PHONE_NUMBER]" at bounding box center [1300, 301] width 388 height 26
copy div "[PHONE_NUMBER]"
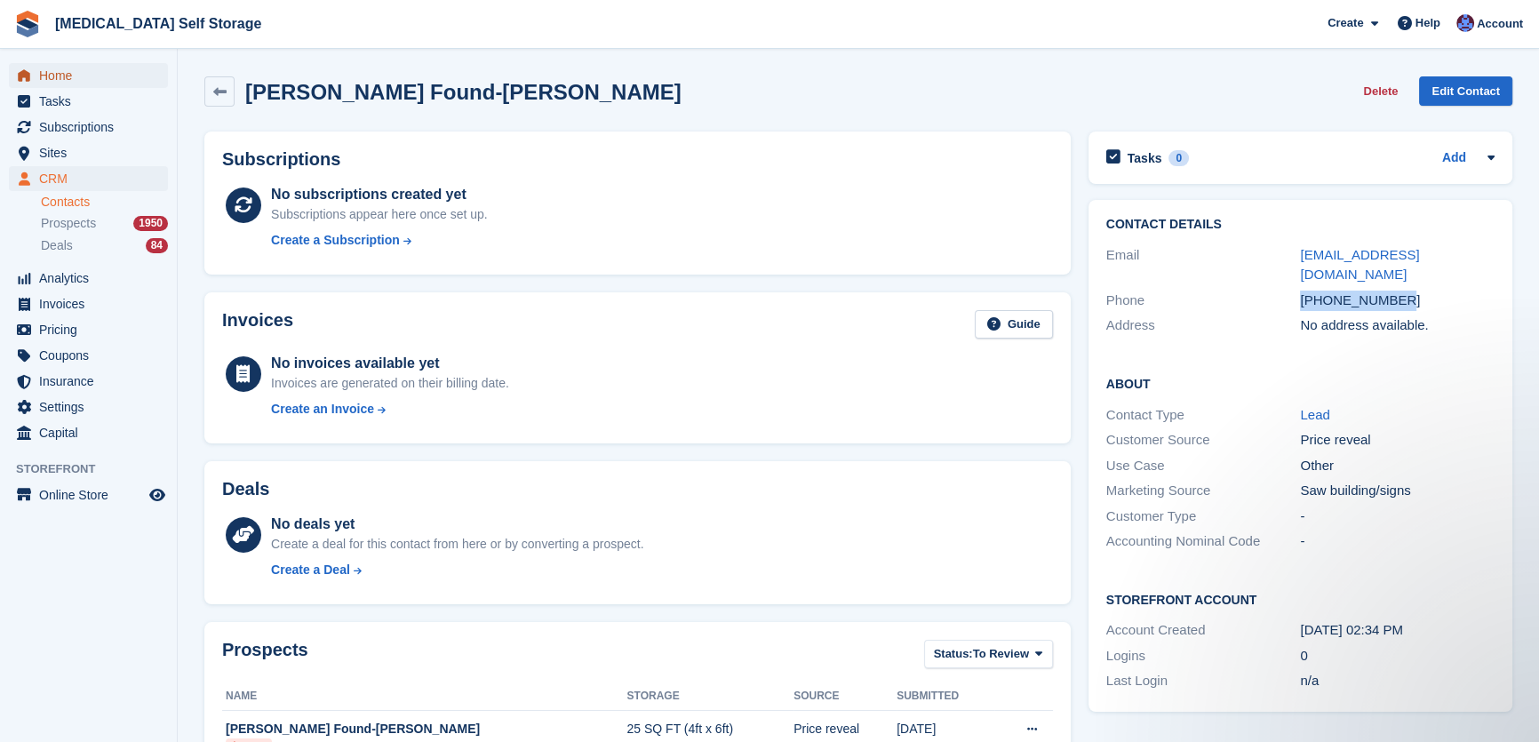
click at [70, 75] on span "Home" at bounding box center [92, 75] width 107 height 25
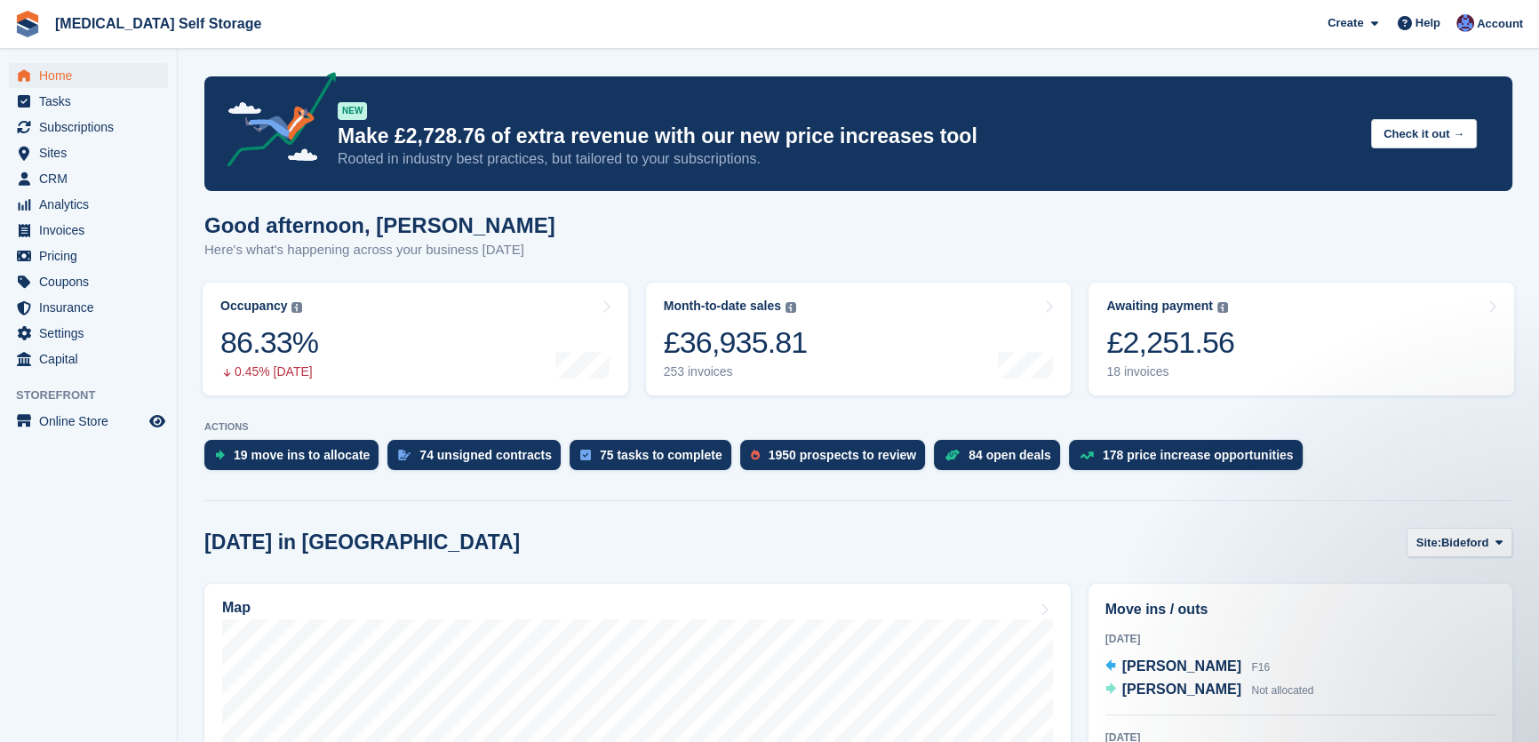
click at [757, 229] on div "Good afternoon, [PERSON_NAME] Here's what's happening across your business [DAT…" at bounding box center [858, 247] width 1308 height 68
click at [51, 178] on span "CRM" at bounding box center [92, 178] width 107 height 25
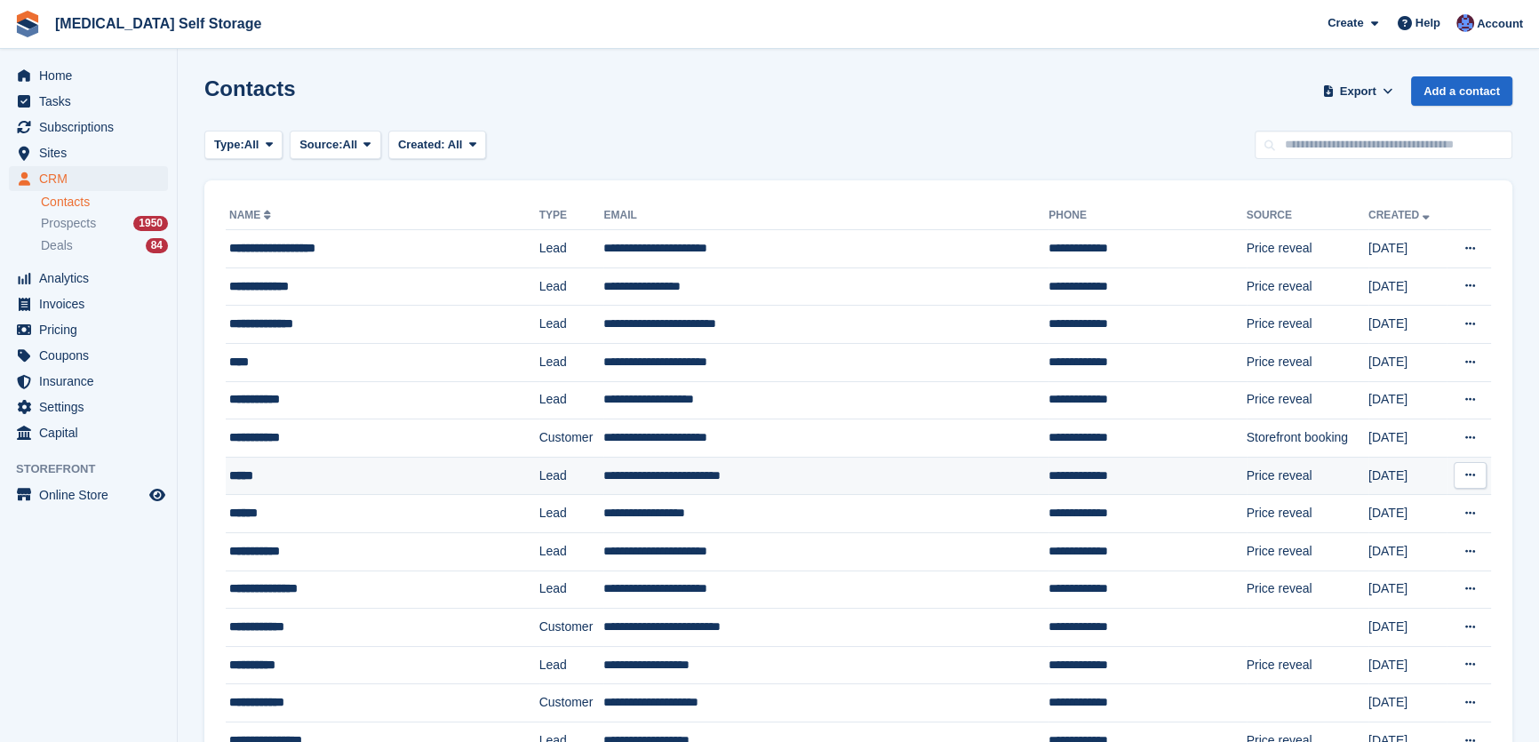
click at [649, 472] on td "**********" at bounding box center [825, 476] width 445 height 38
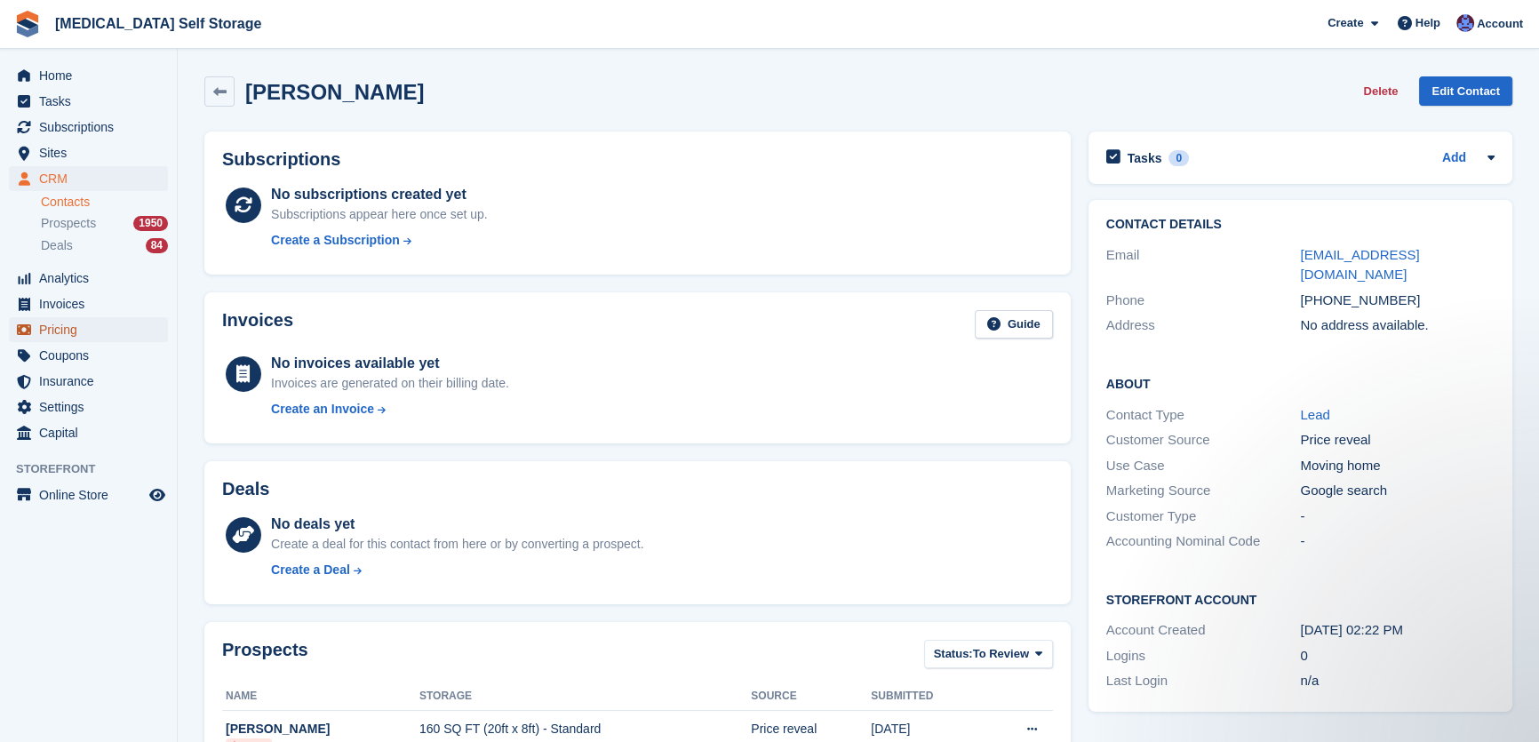
click at [48, 323] on span "Pricing" at bounding box center [92, 329] width 107 height 25
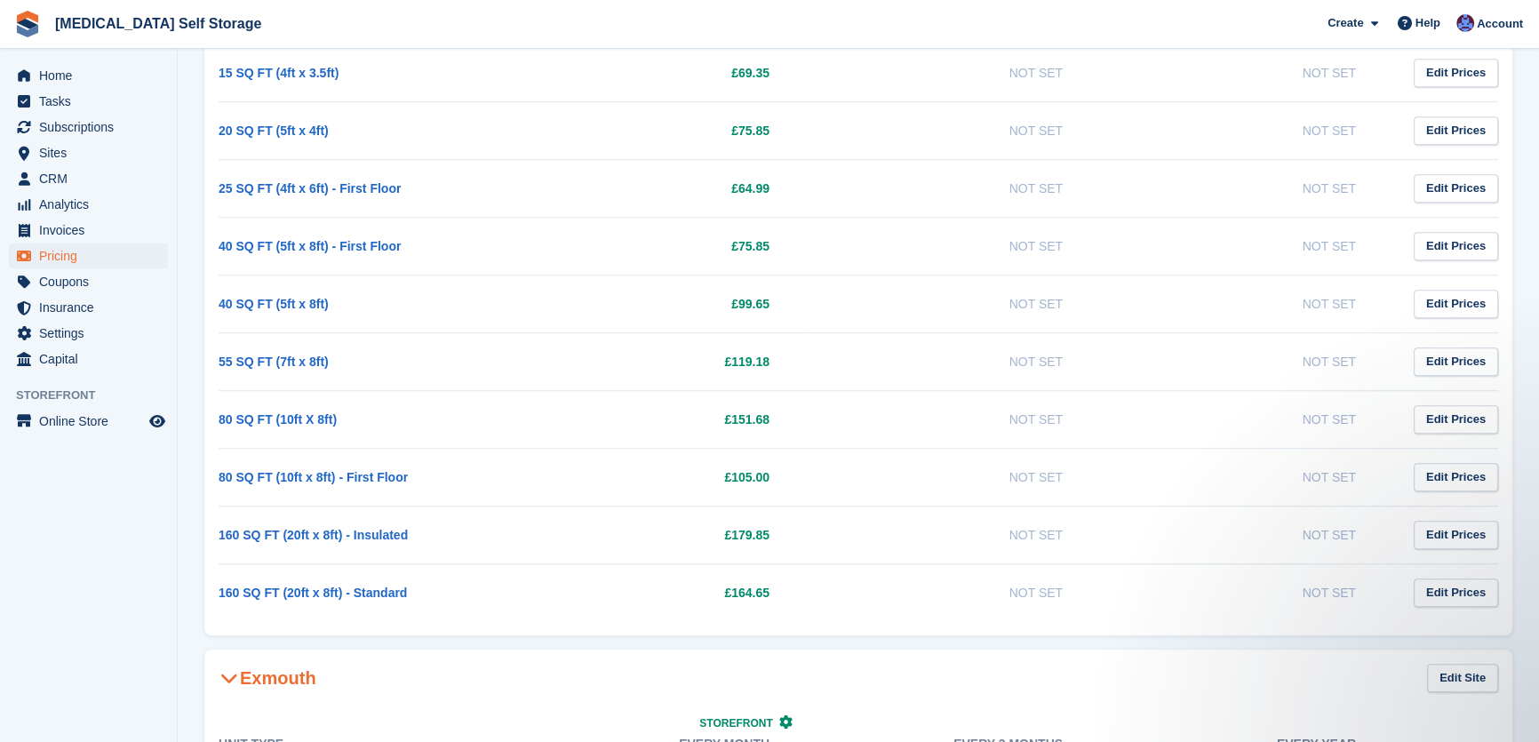
scroll to position [1857, 0]
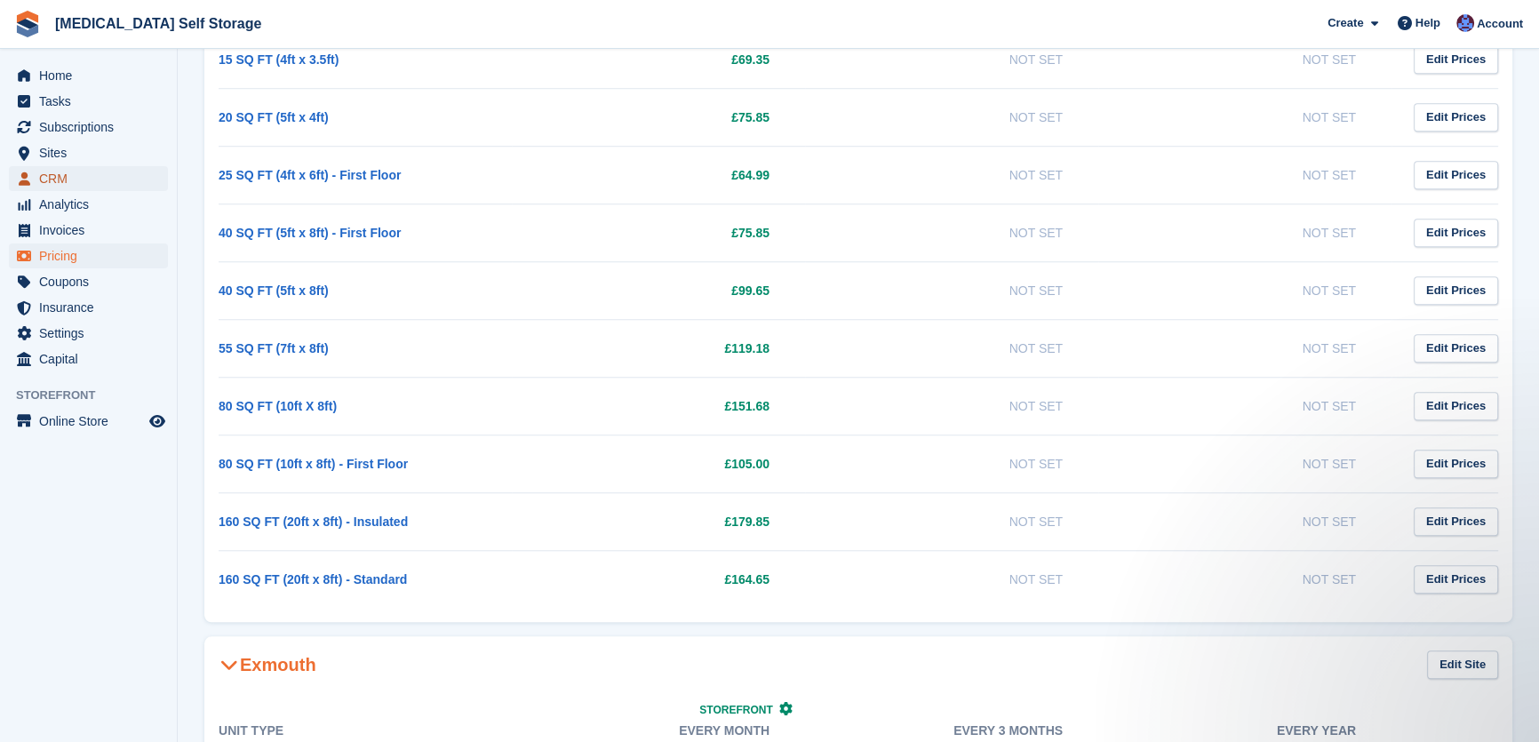
click at [52, 176] on span "CRM" at bounding box center [92, 178] width 107 height 25
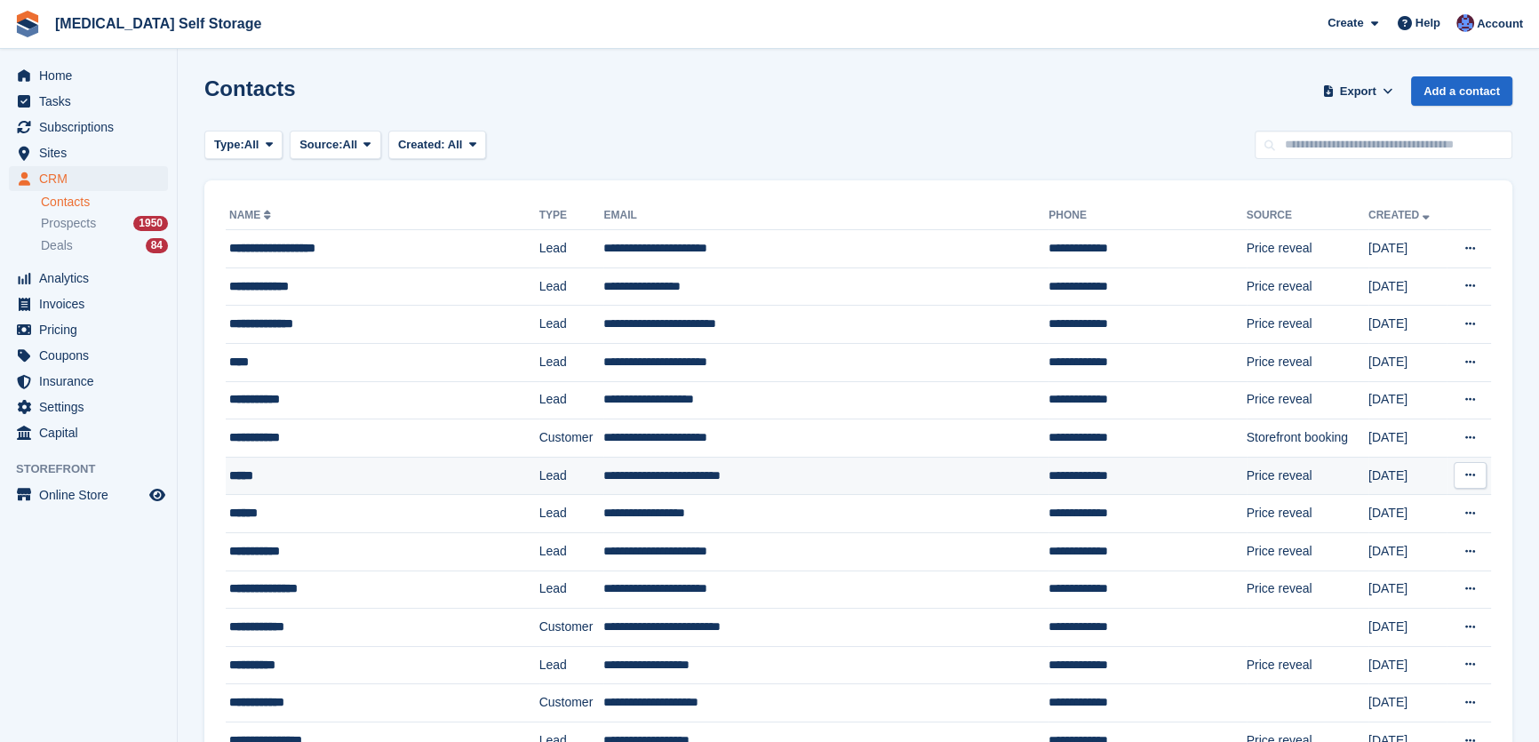
click at [603, 476] on td "**********" at bounding box center [825, 476] width 445 height 38
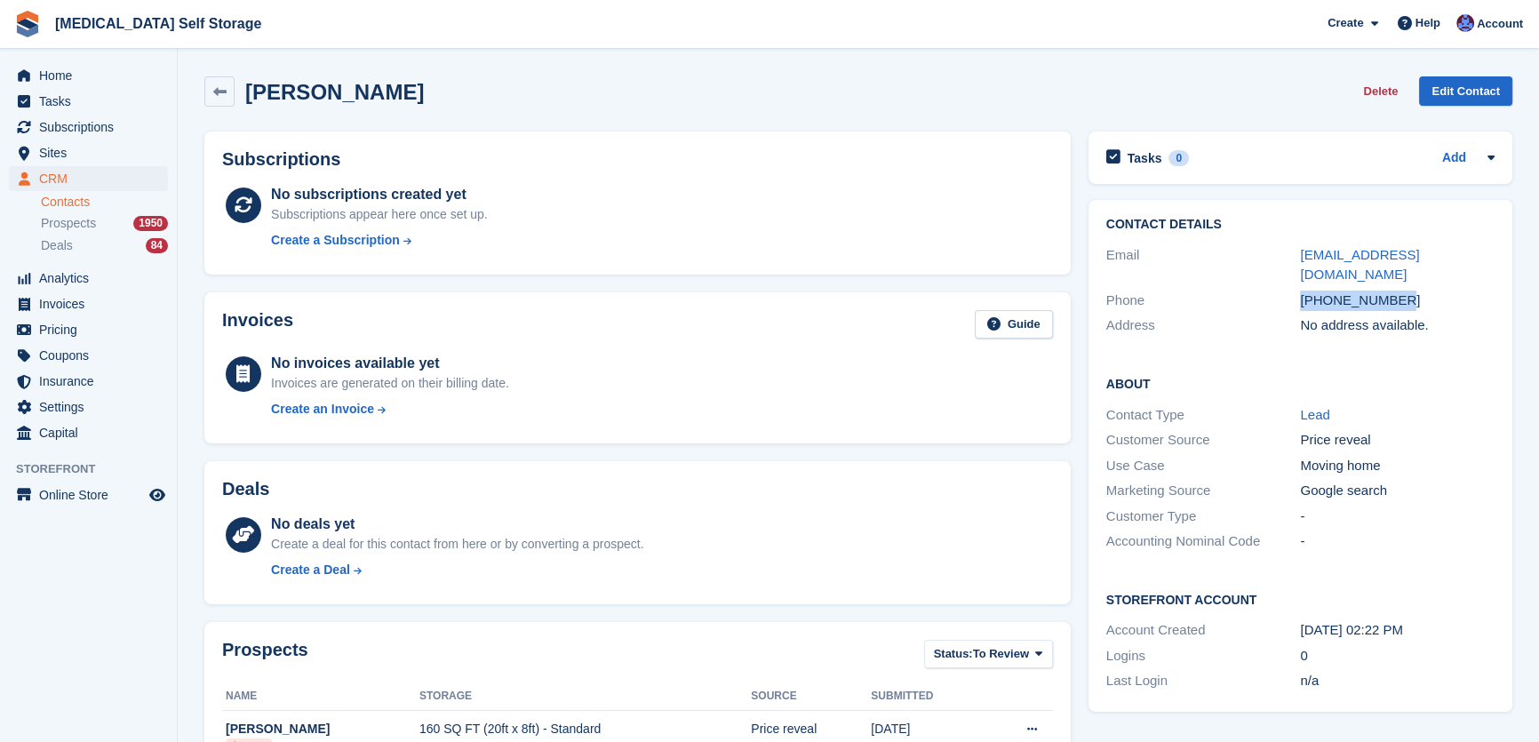
drag, startPoint x: 1403, startPoint y: 279, endPoint x: 1282, endPoint y: 276, distance: 121.8
click at [1282, 288] on div "Phone [PHONE_NUMBER]" at bounding box center [1300, 301] width 388 height 26
copy div "[PHONE_NUMBER]"
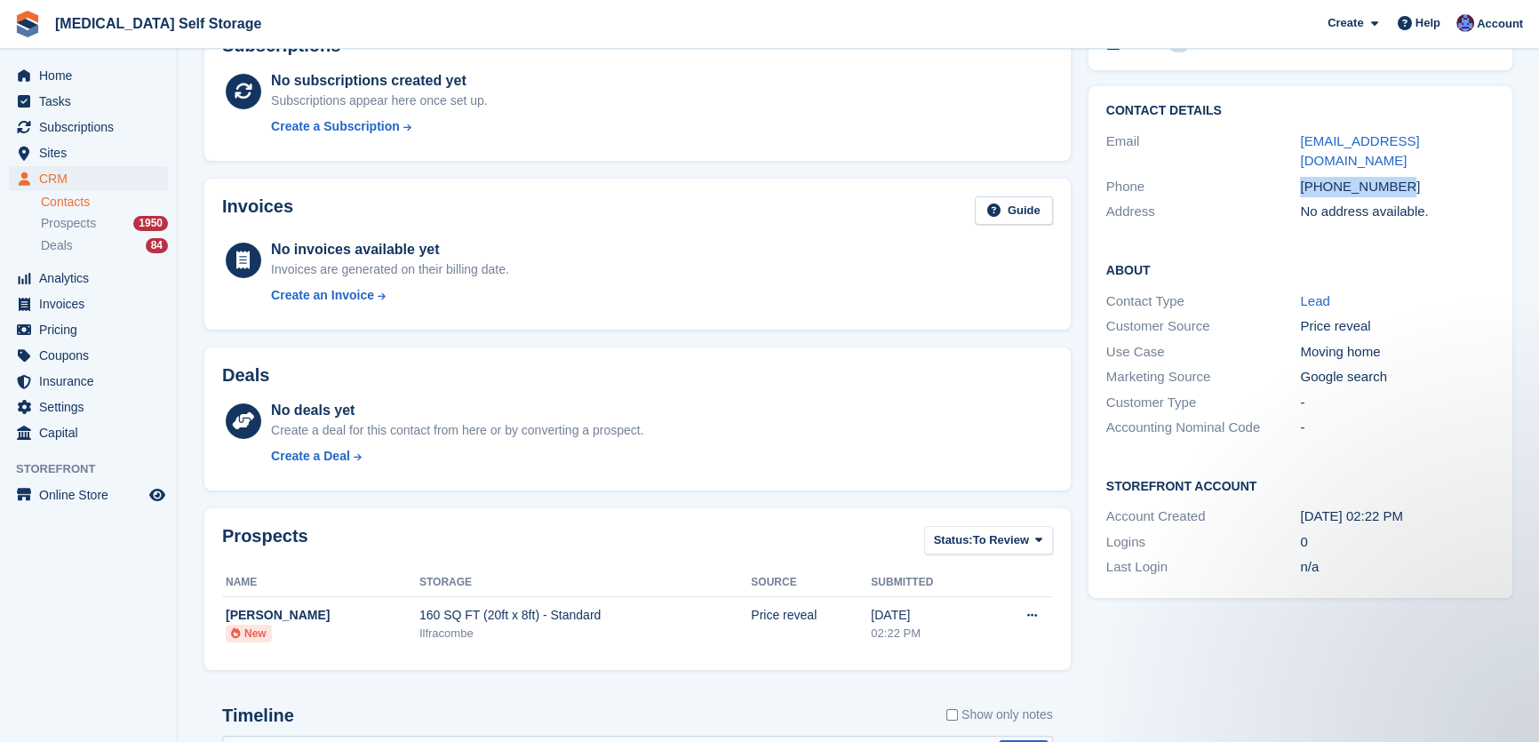
scroll to position [388, 0]
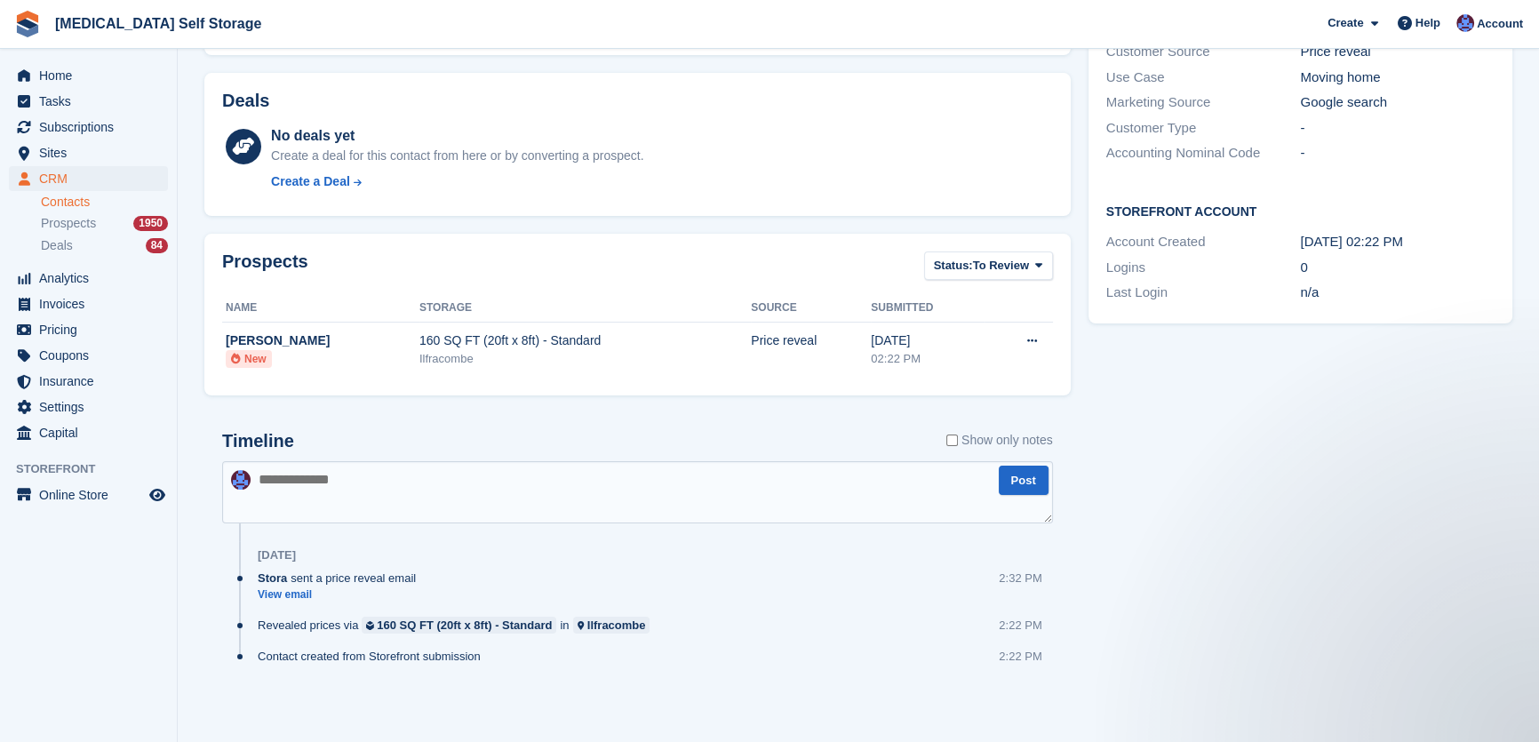
click at [322, 480] on textarea at bounding box center [637, 492] width 831 height 62
type textarea "**********"
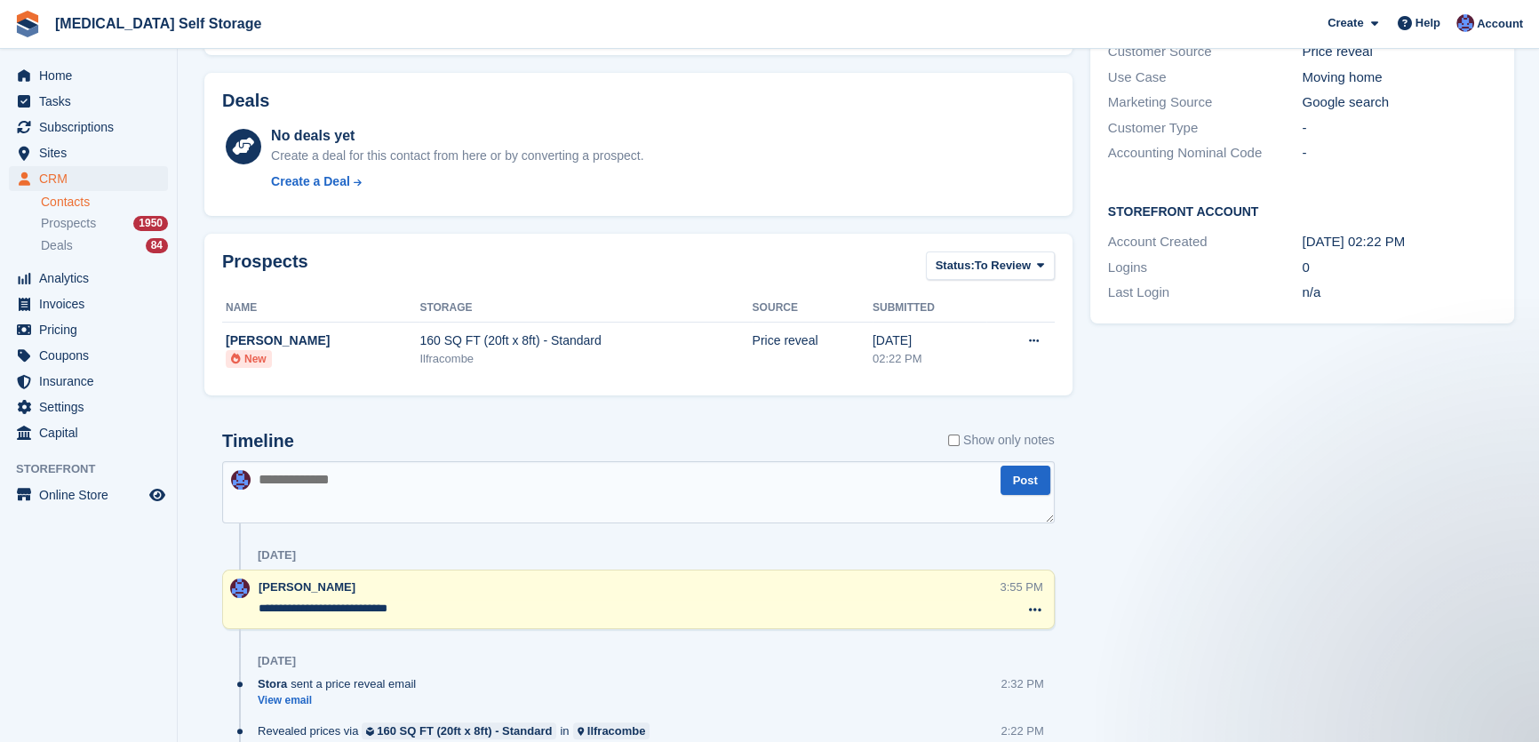
scroll to position [0, 0]
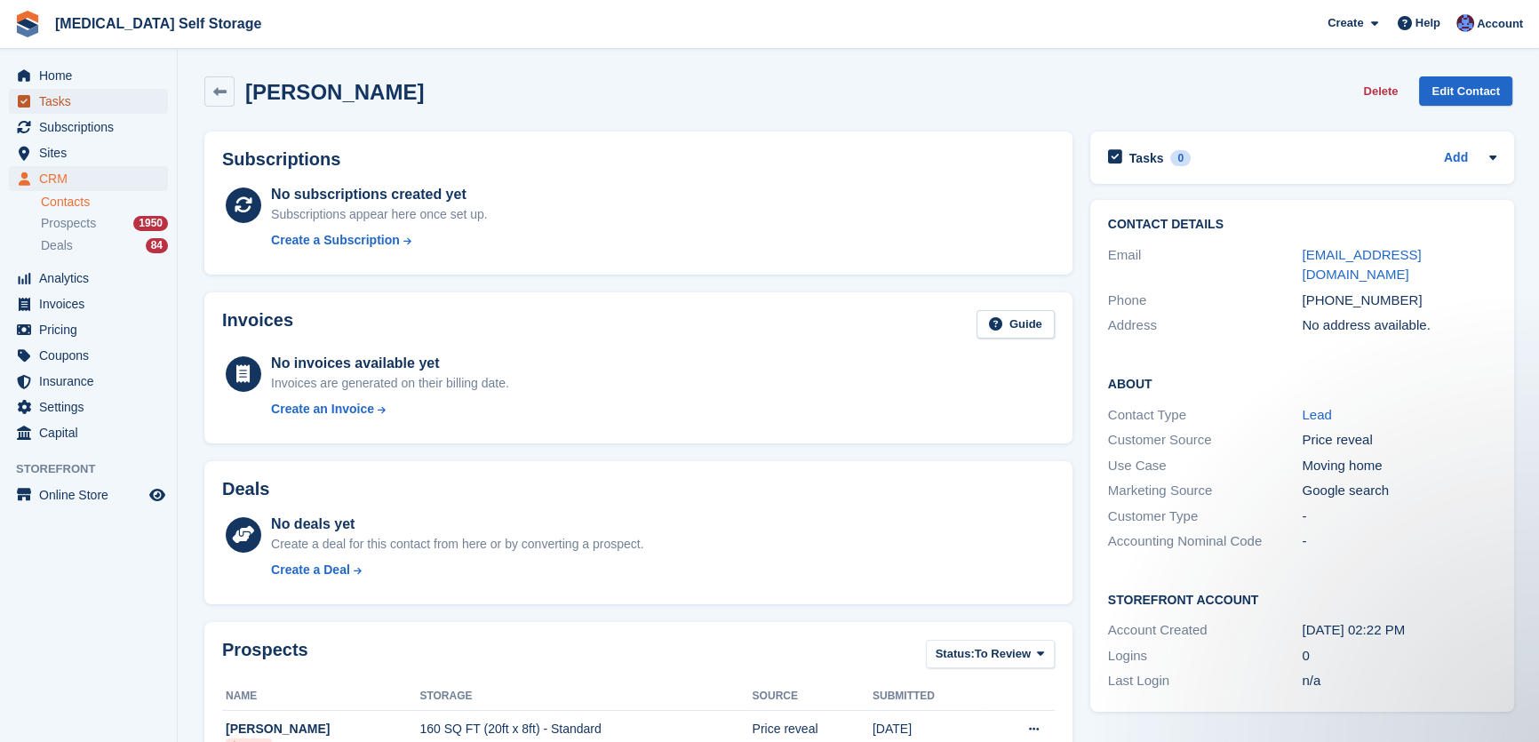
click at [62, 95] on span "Tasks" at bounding box center [92, 101] width 107 height 25
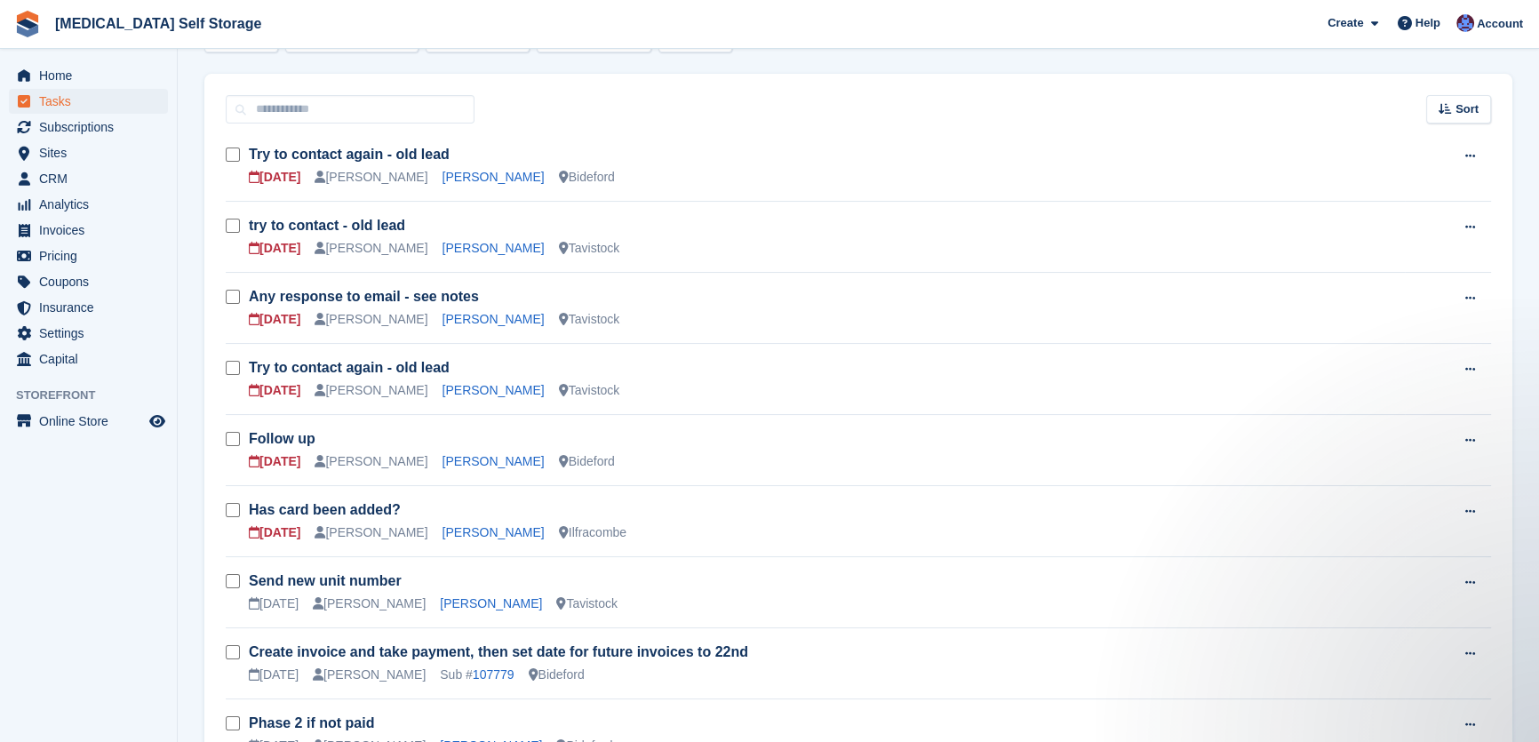
scroll to position [242, 0]
click at [451, 456] on link "Porcia Nye" at bounding box center [494, 459] width 102 height 14
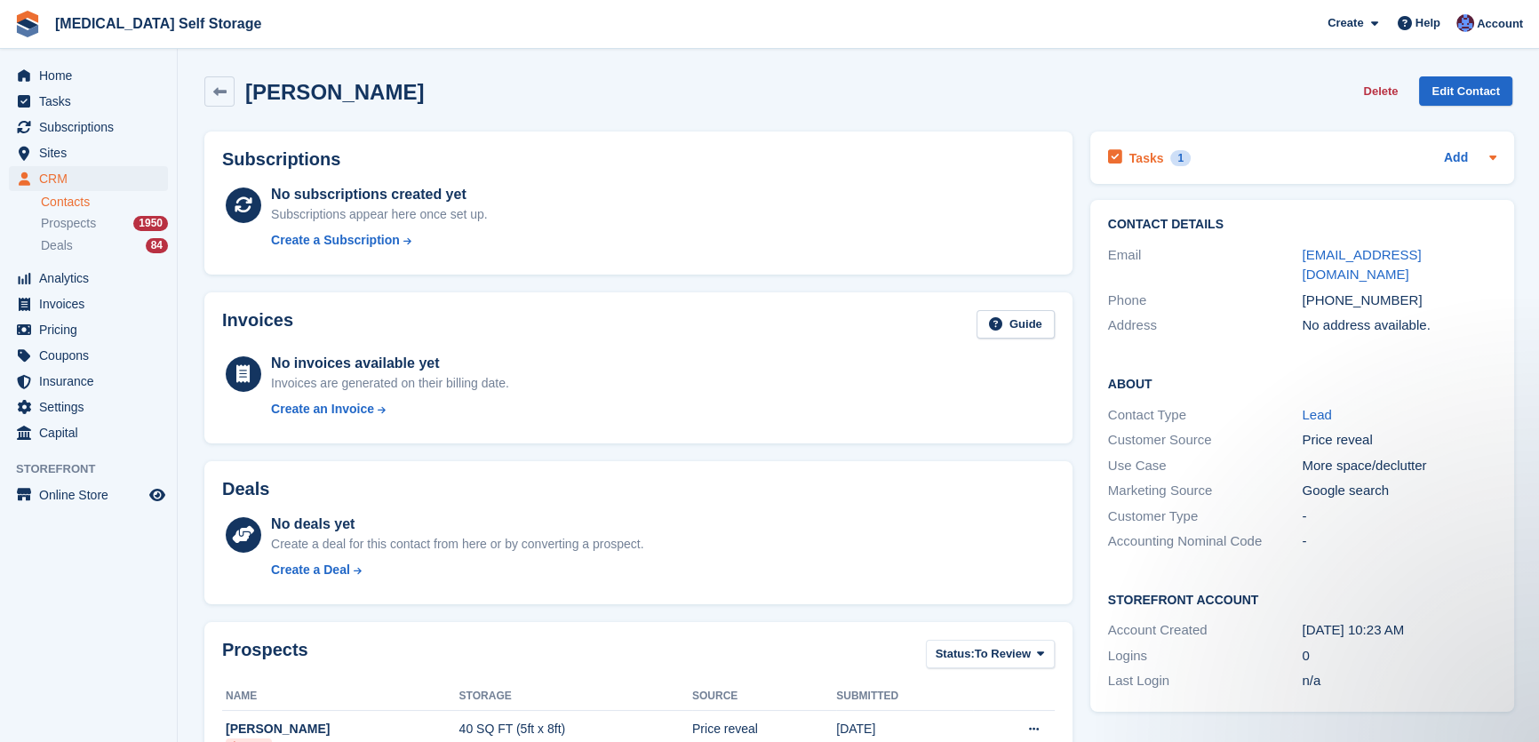
click at [1136, 159] on h2 "Tasks" at bounding box center [1147, 158] width 35 height 16
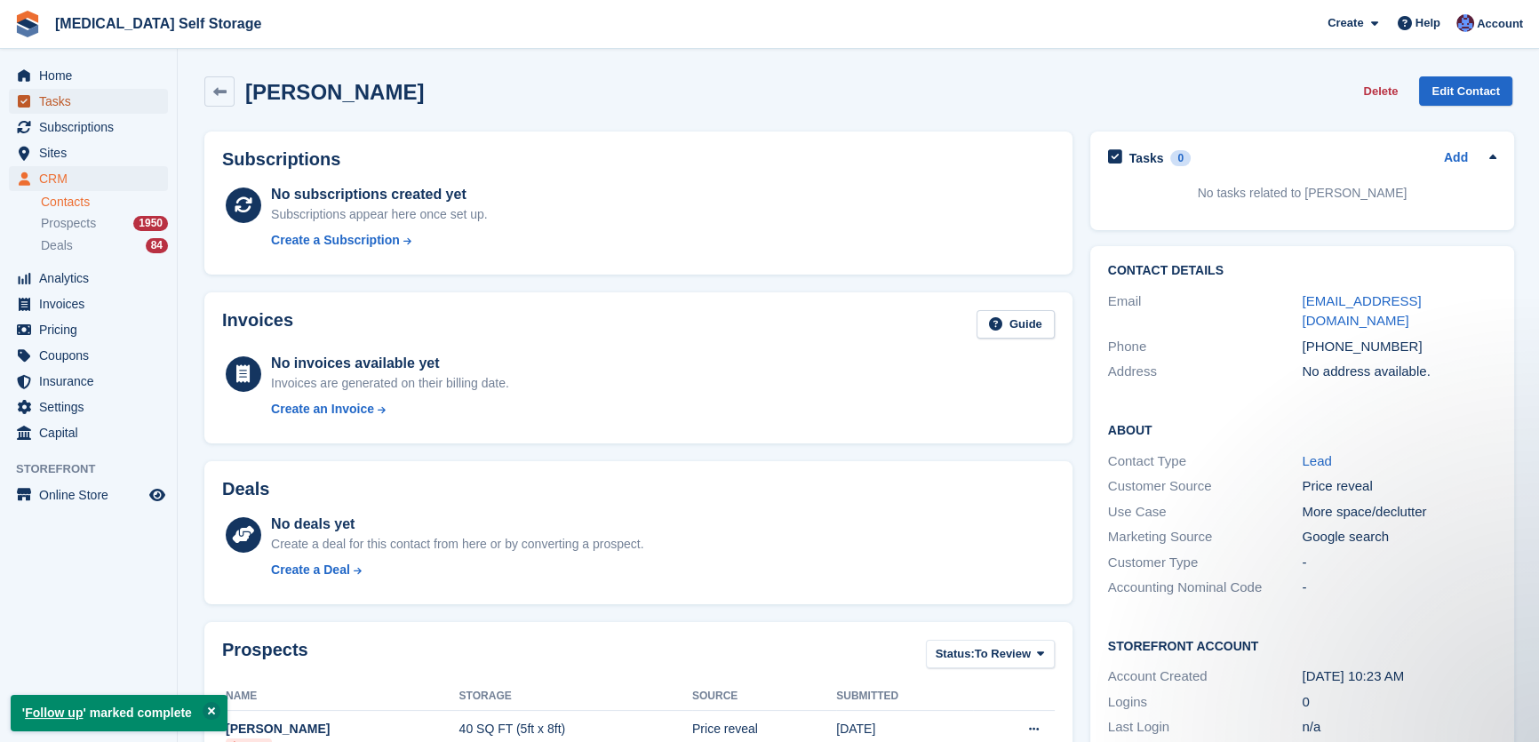
click at [52, 103] on span "Tasks" at bounding box center [92, 101] width 107 height 25
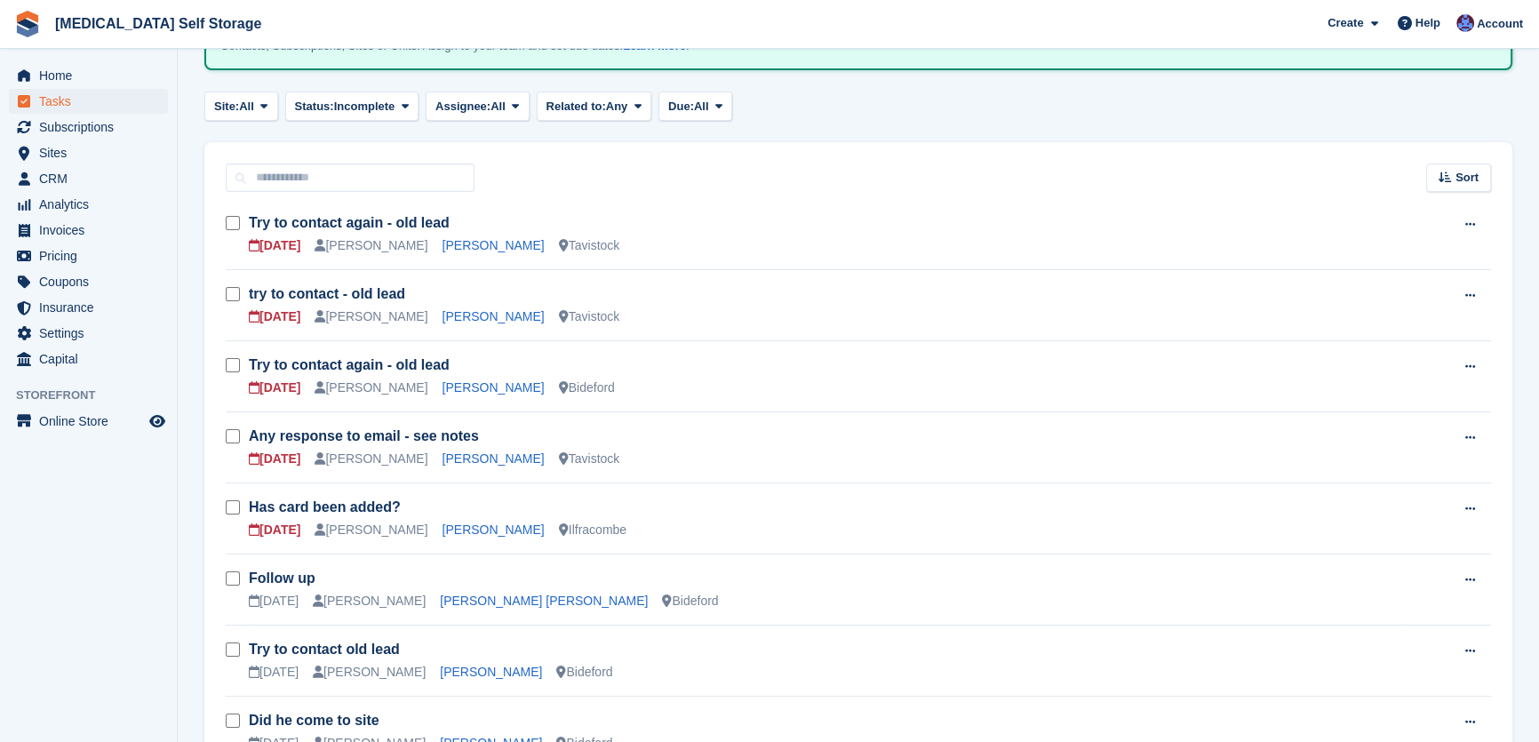
scroll to position [242, 0]
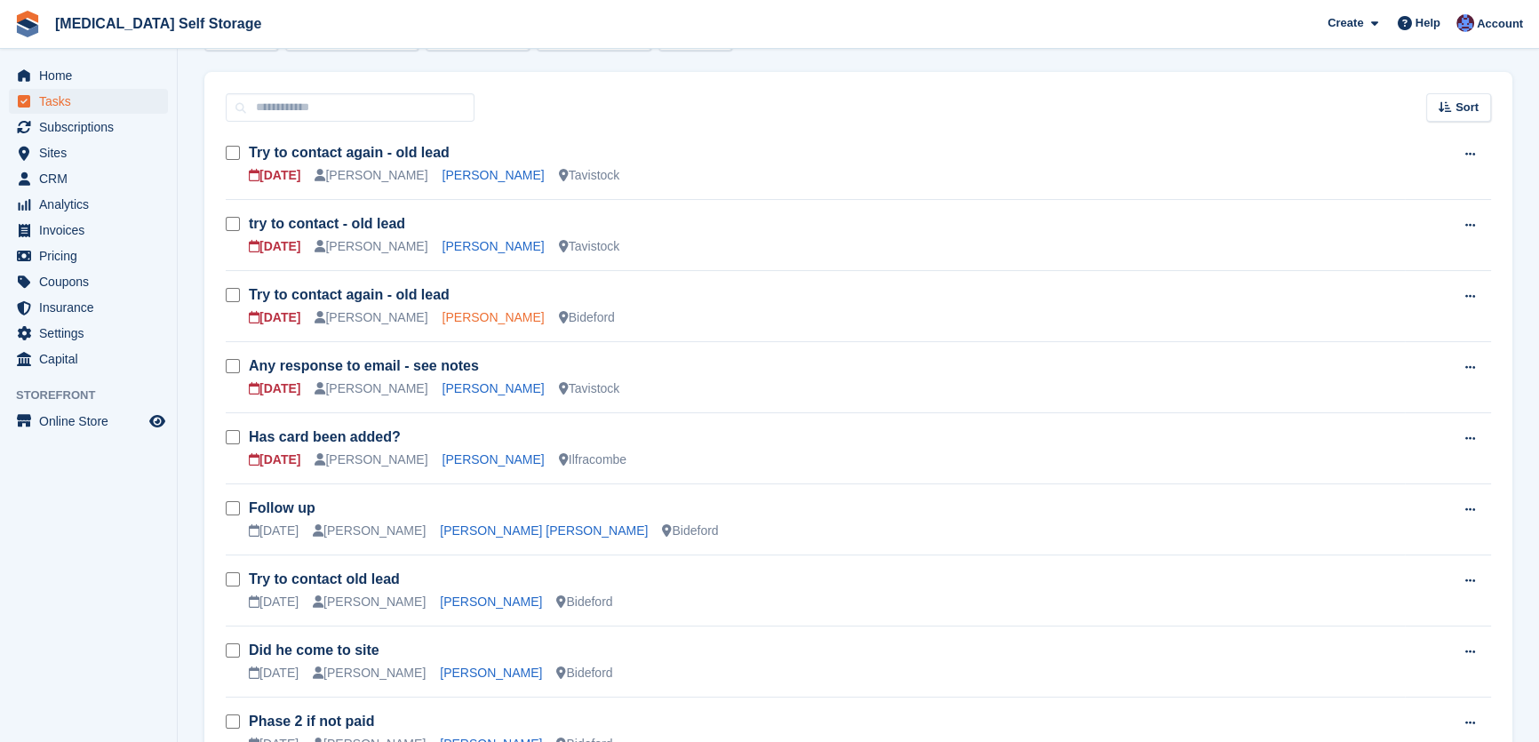
click at [445, 314] on link "Francesca Draper" at bounding box center [494, 317] width 102 height 14
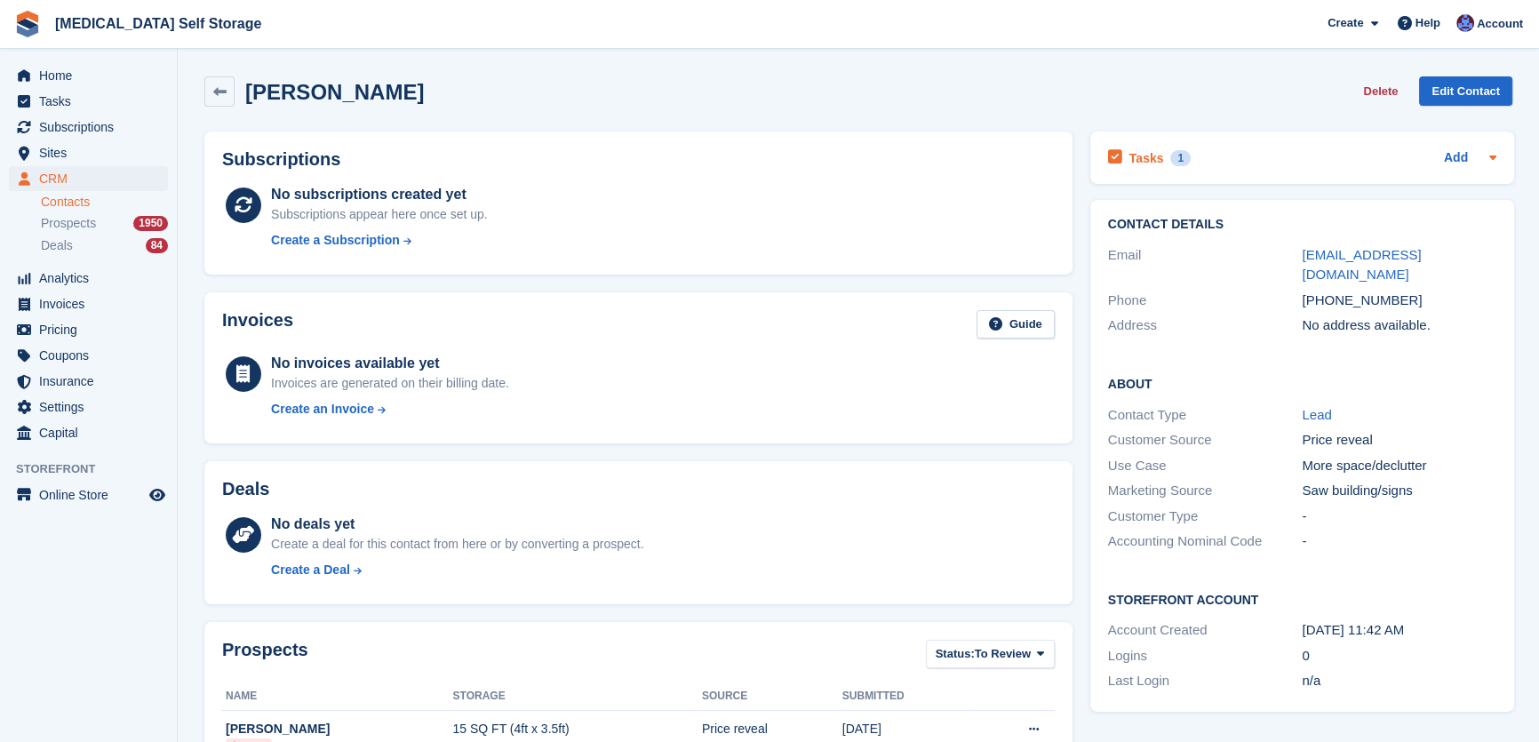
click at [1146, 162] on h2 "Tasks" at bounding box center [1147, 158] width 35 height 16
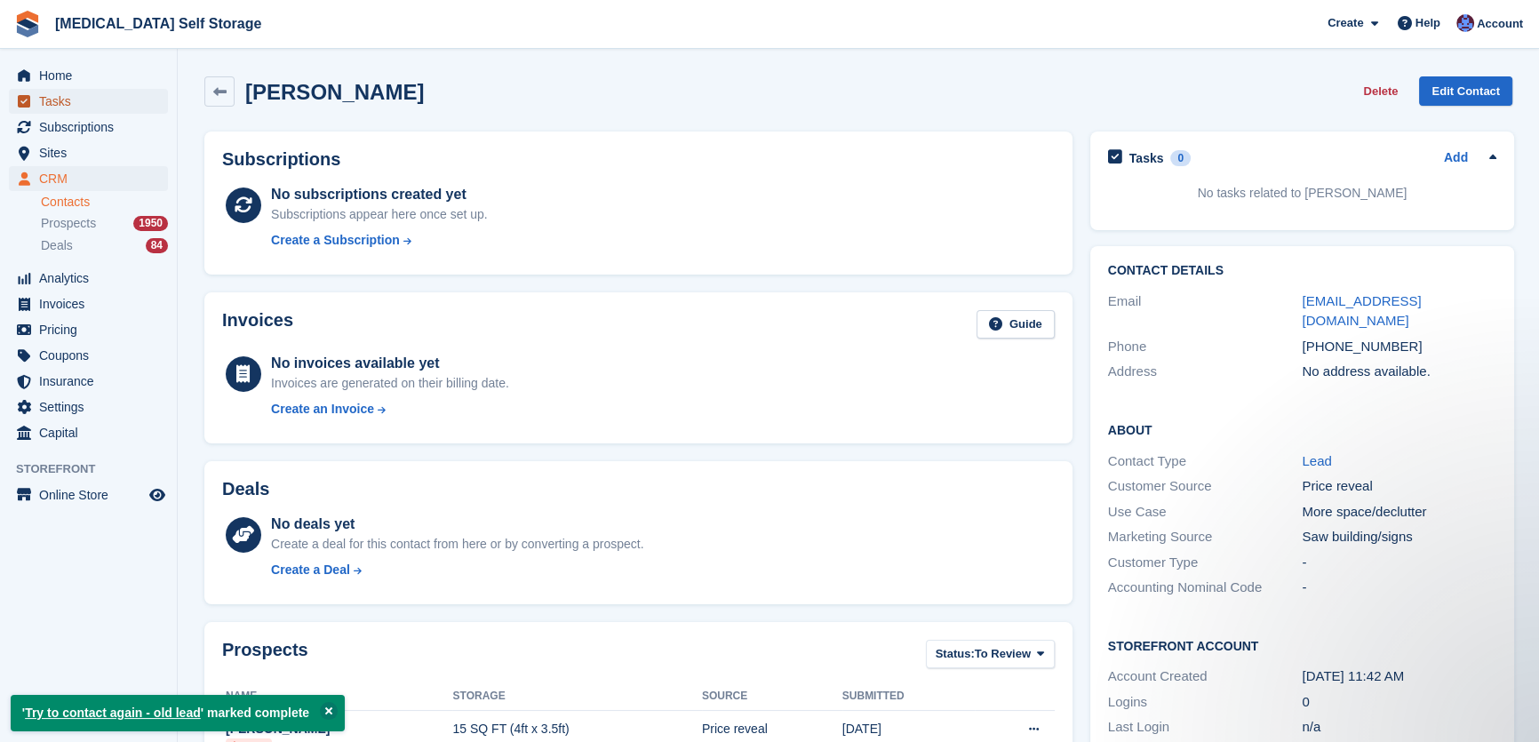
click at [82, 104] on span "Tasks" at bounding box center [92, 101] width 107 height 25
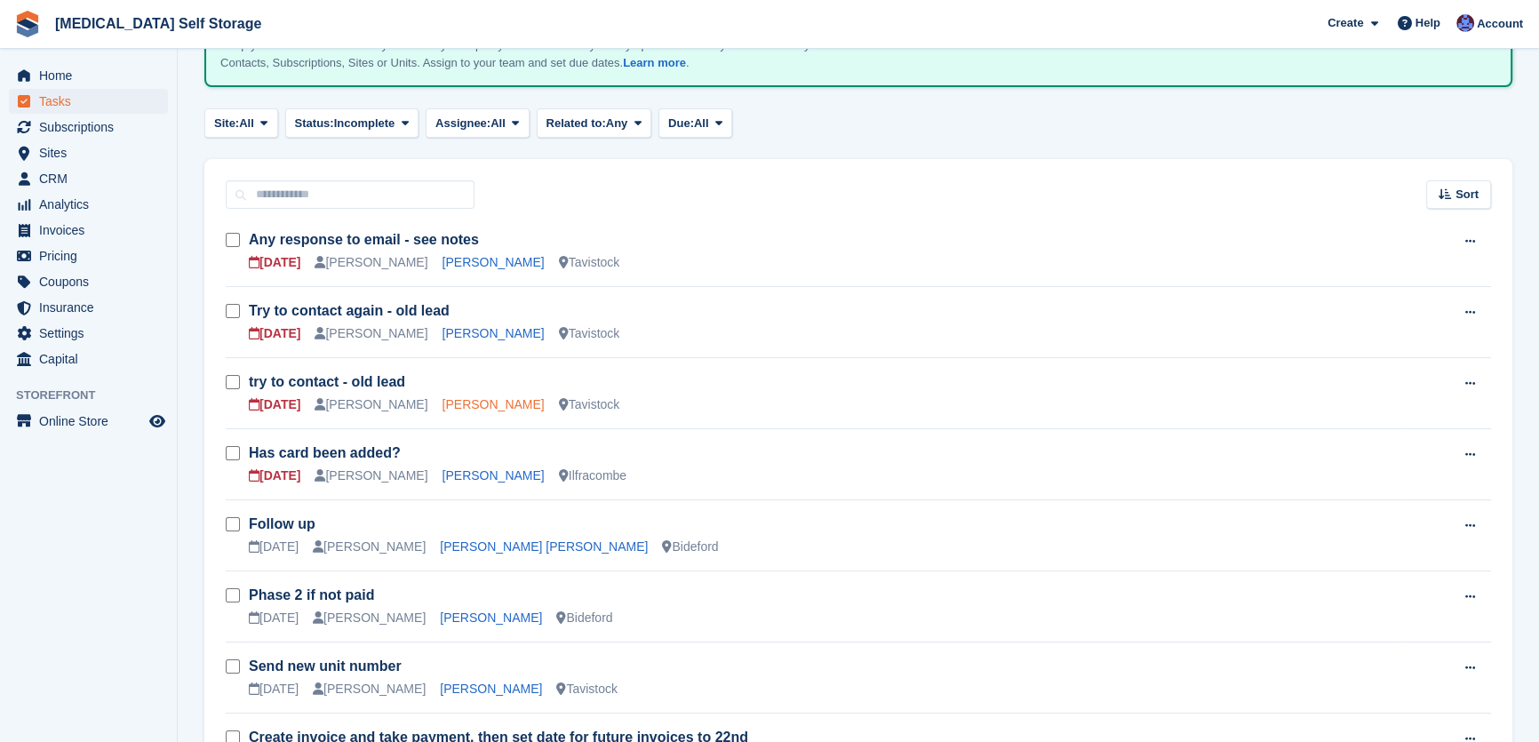
scroll to position [161, 0]
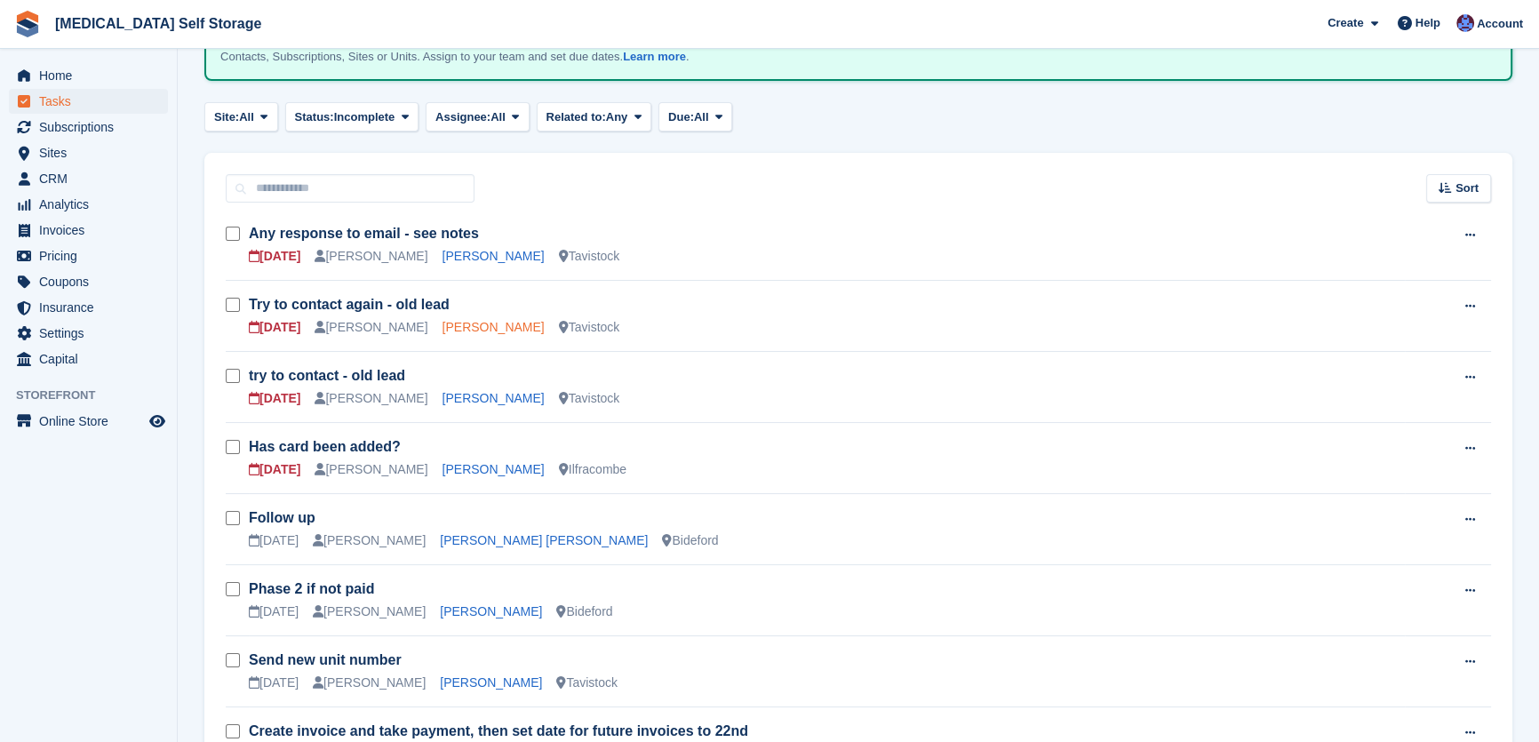
click at [450, 326] on link "Bethan Turner" at bounding box center [494, 327] width 102 height 14
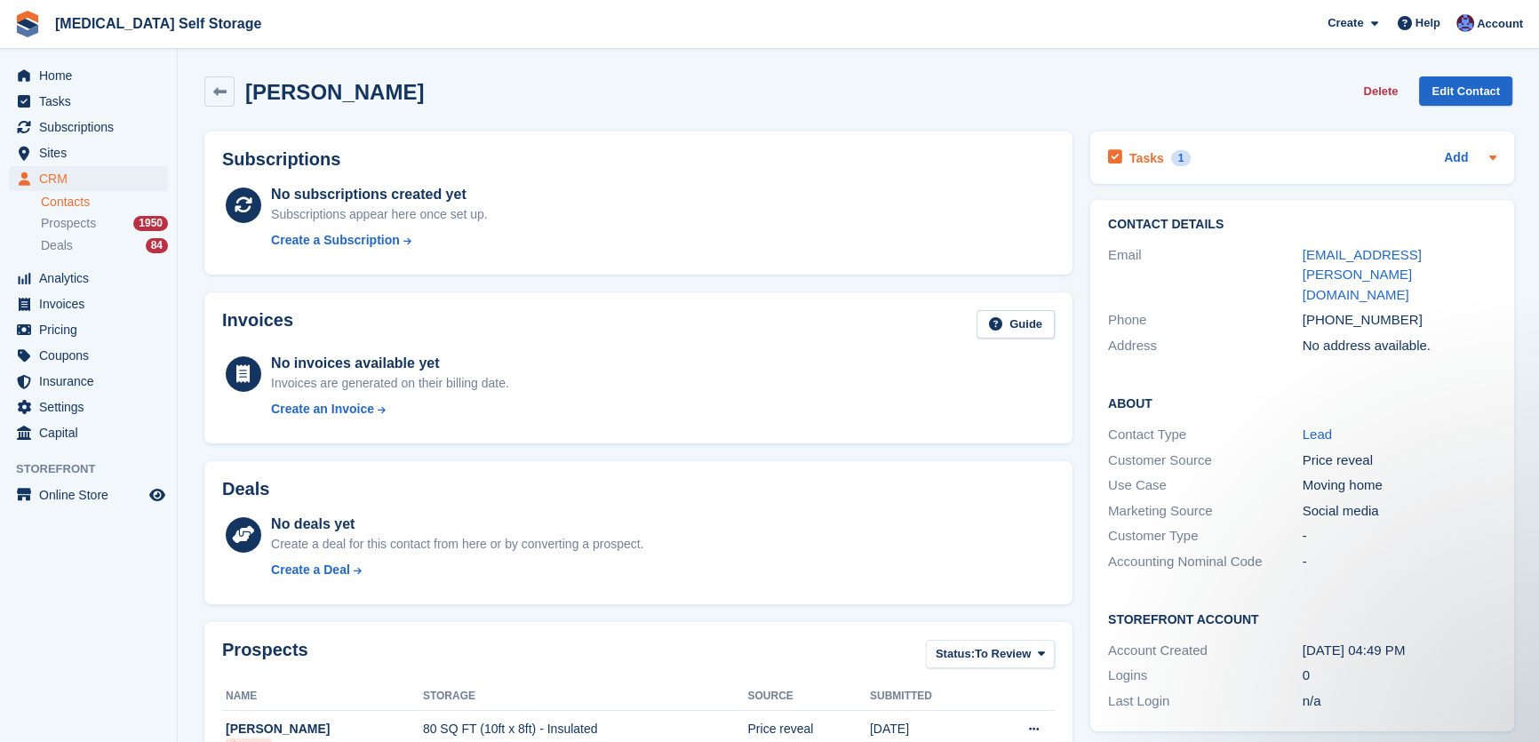
click at [1146, 146] on div "Tasks 1" at bounding box center [1149, 158] width 83 height 24
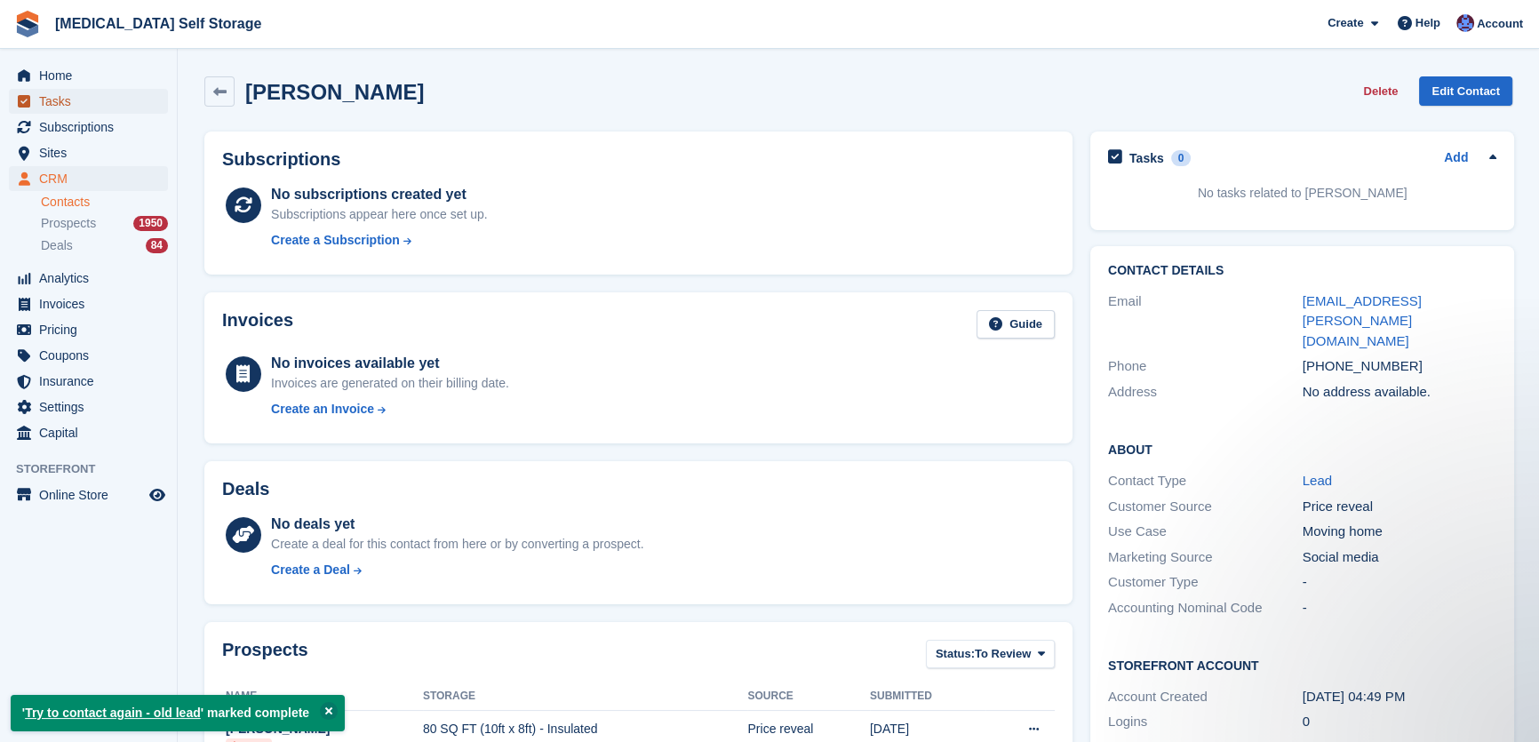
click at [50, 106] on span "Tasks" at bounding box center [92, 101] width 107 height 25
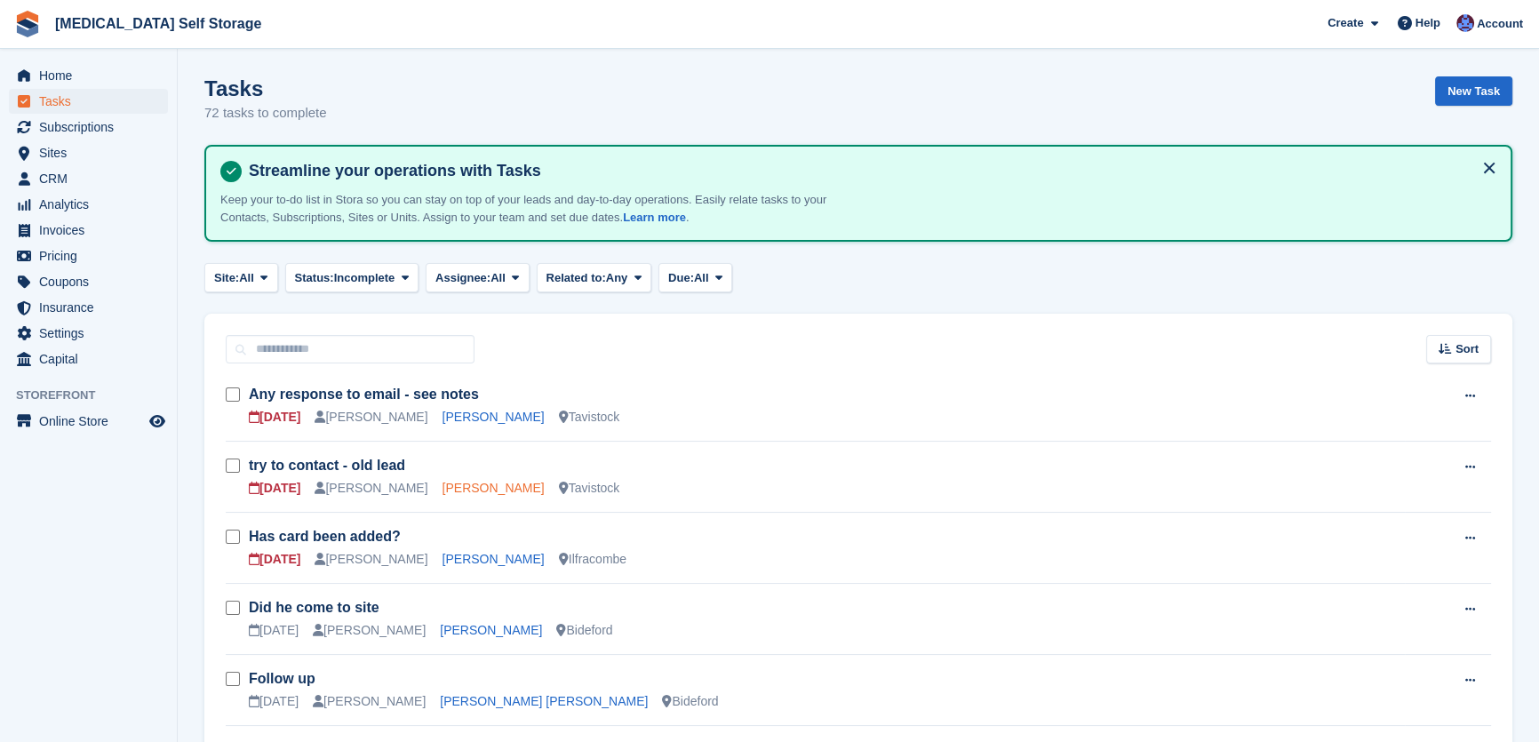
click at [471, 484] on link "Michelle Taylor" at bounding box center [494, 488] width 102 height 14
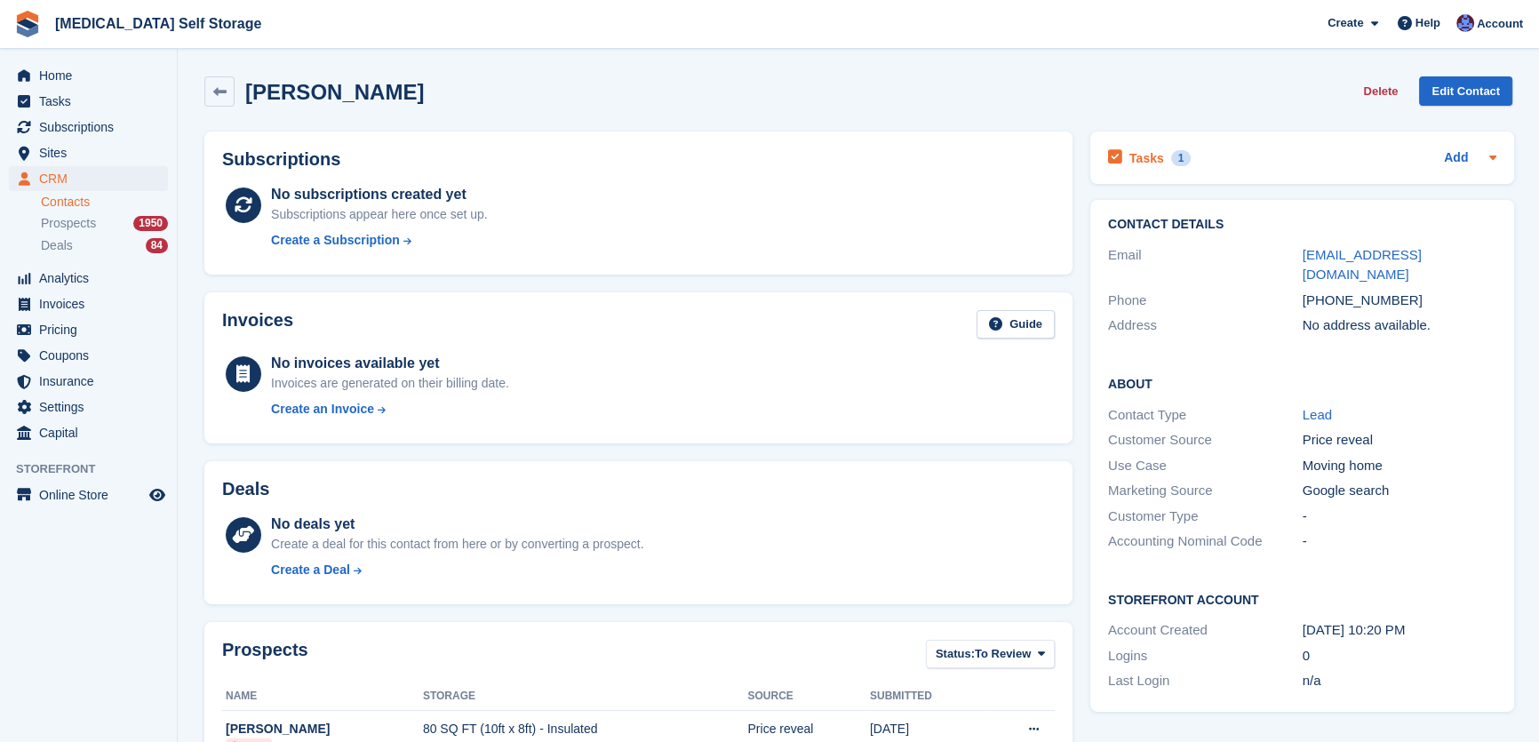
click at [1142, 155] on h2 "Tasks" at bounding box center [1147, 158] width 35 height 16
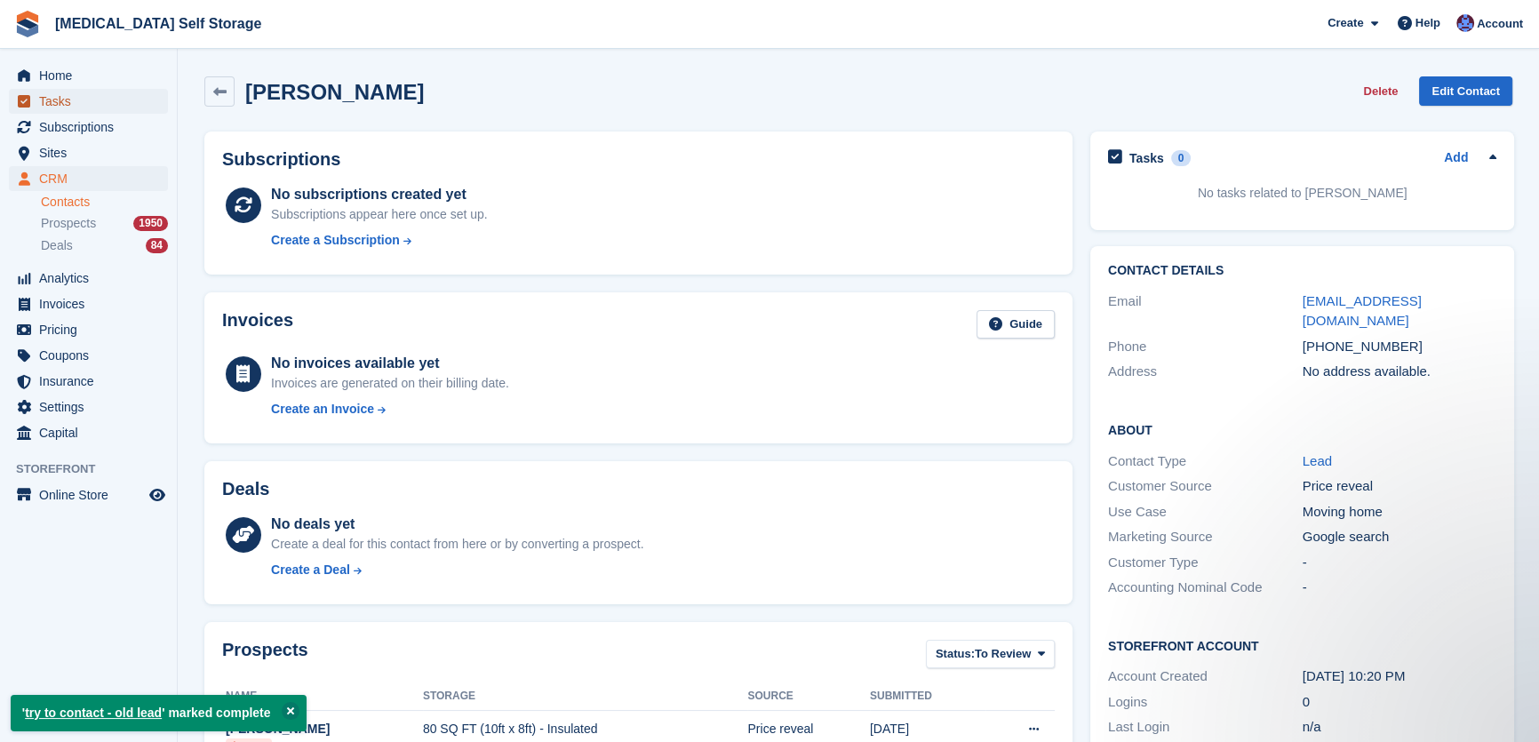
click at [46, 105] on span "Tasks" at bounding box center [92, 101] width 107 height 25
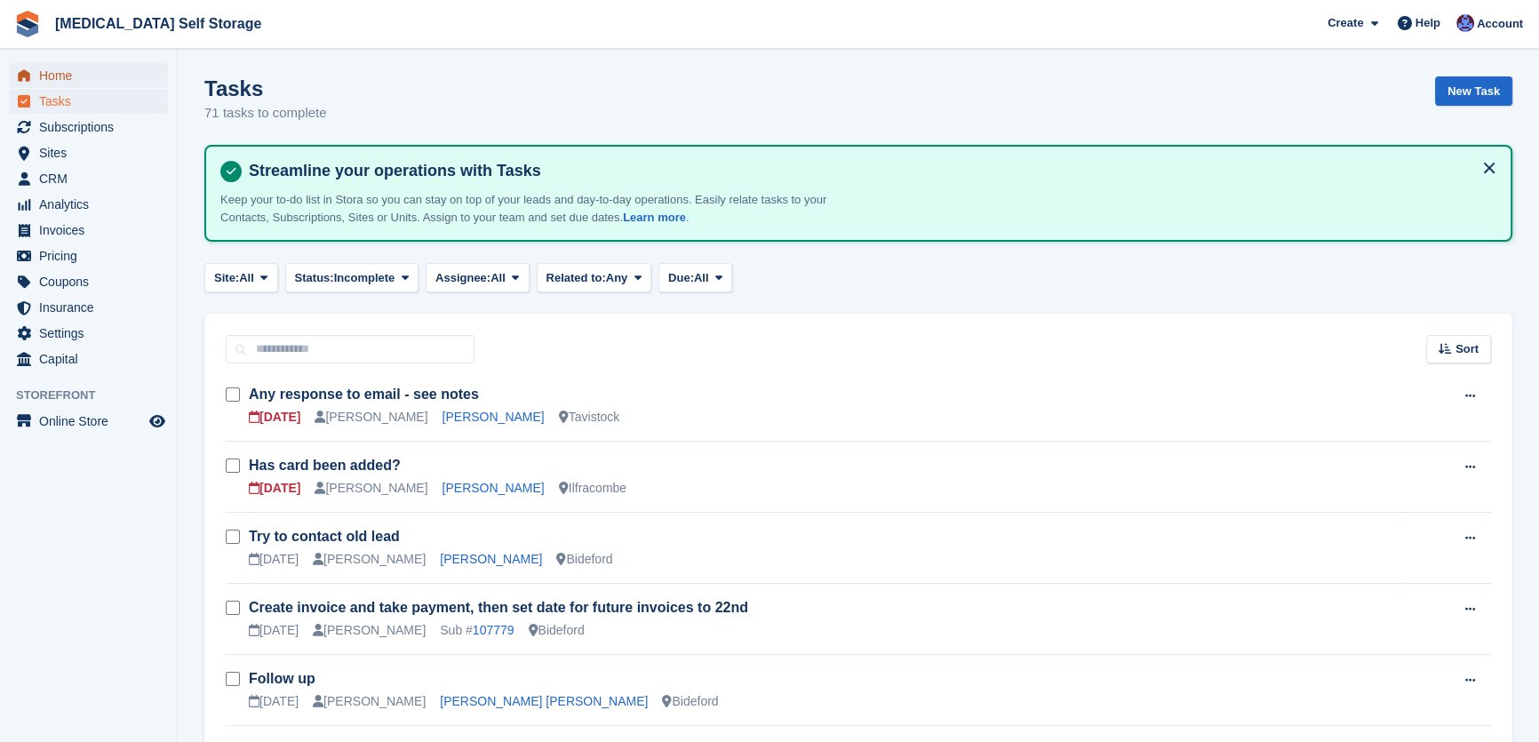
click at [61, 72] on span "Home" at bounding box center [92, 75] width 107 height 25
